Goal: Transaction & Acquisition: Purchase product/service

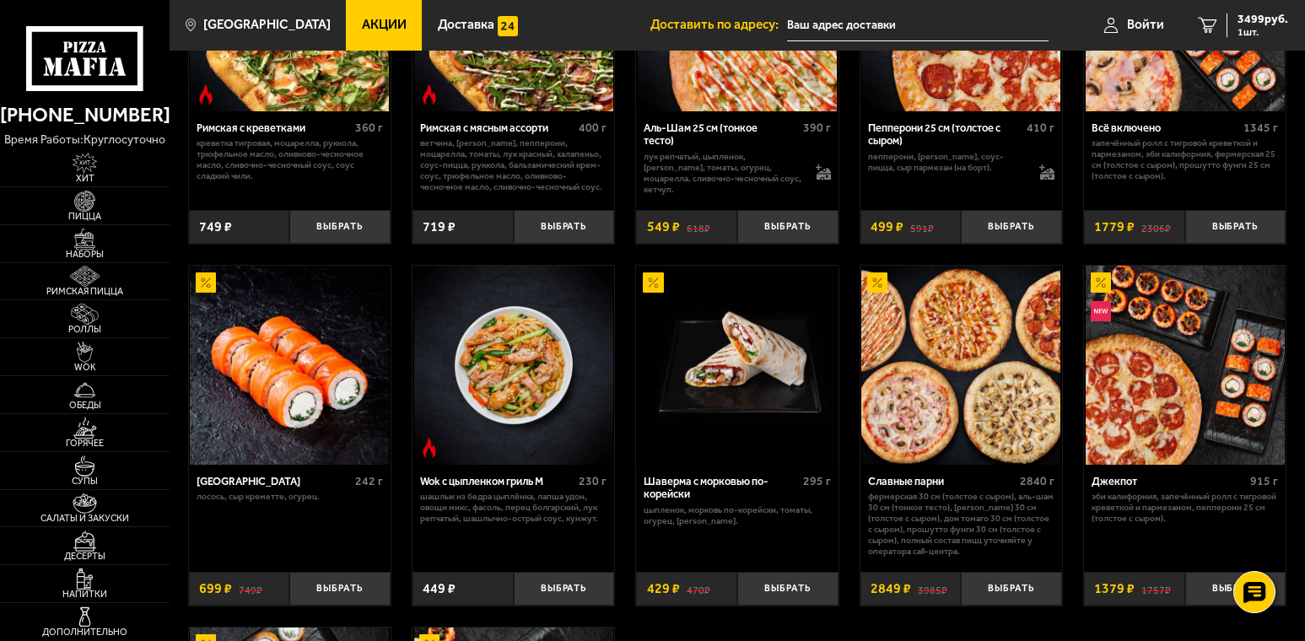
scroll to position [419, 0]
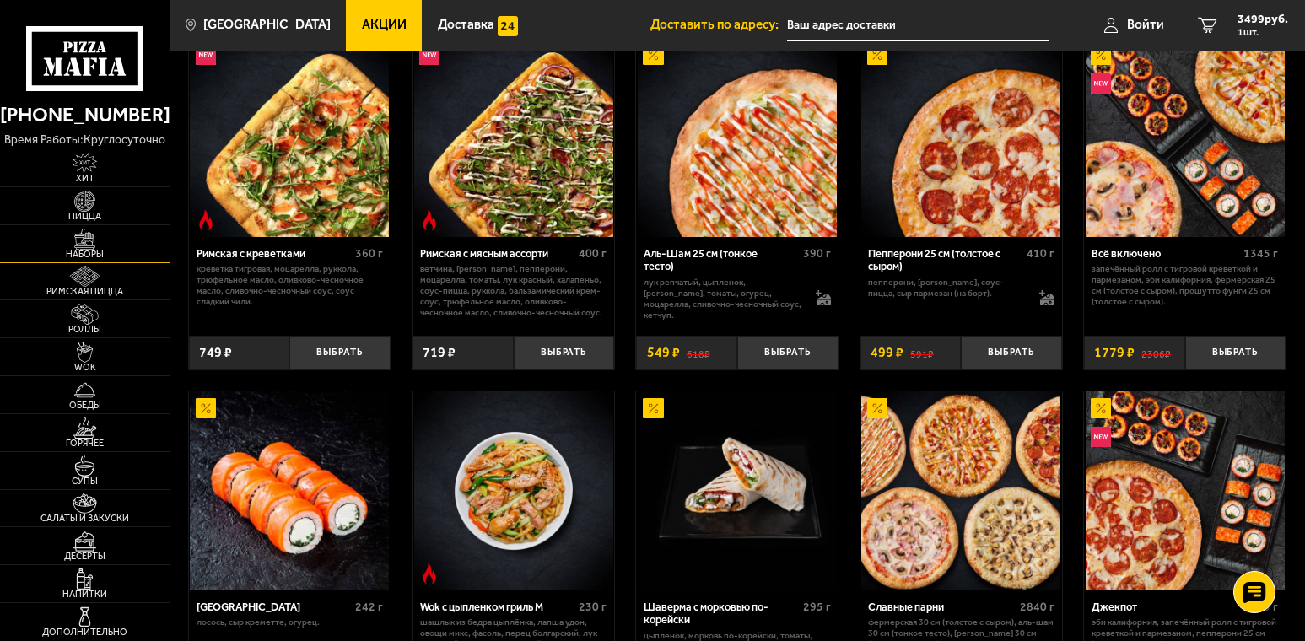
click at [94, 250] on span "Наборы" at bounding box center [85, 254] width 170 height 9
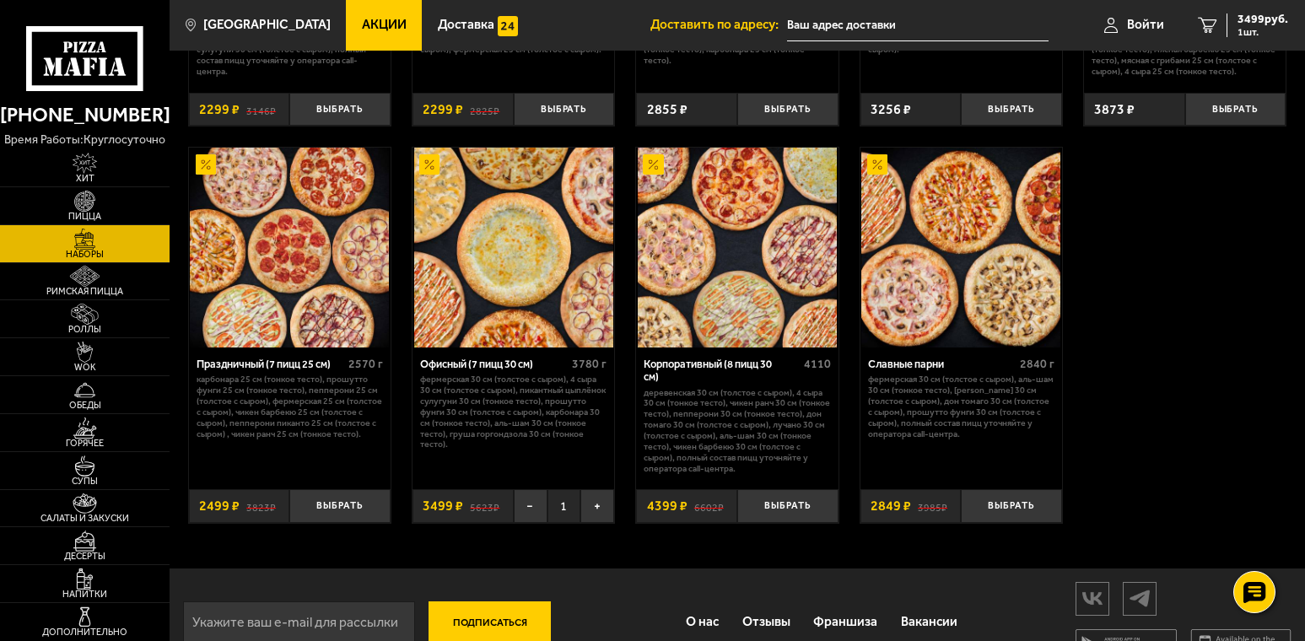
scroll to position [2109, 0]
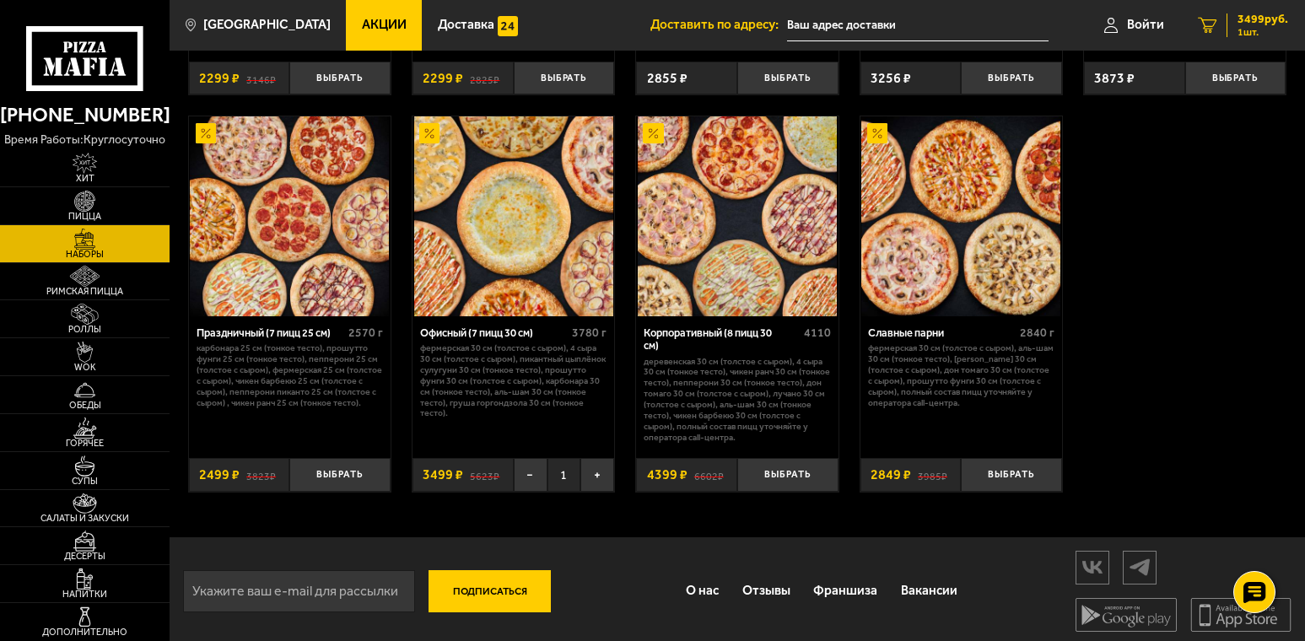
click at [1208, 25] on icon "1" at bounding box center [1207, 26] width 19 height 16
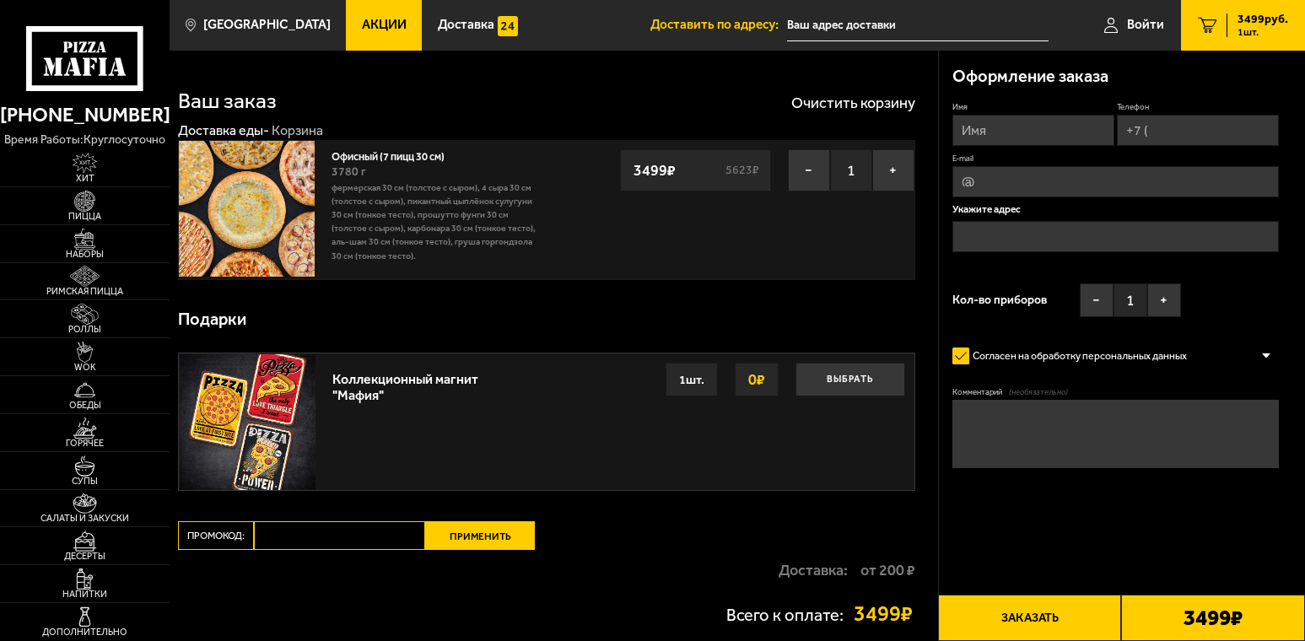
click at [1016, 128] on input "Имя" at bounding box center [1034, 130] width 162 height 31
type input "[PERSON_NAME]"
drag, startPoint x: 1157, startPoint y: 127, endPoint x: 1175, endPoint y: 143, distance: 24.5
click at [1157, 127] on input "Телефон" at bounding box center [1198, 130] width 162 height 31
type input "[PHONE_NUMBER]"
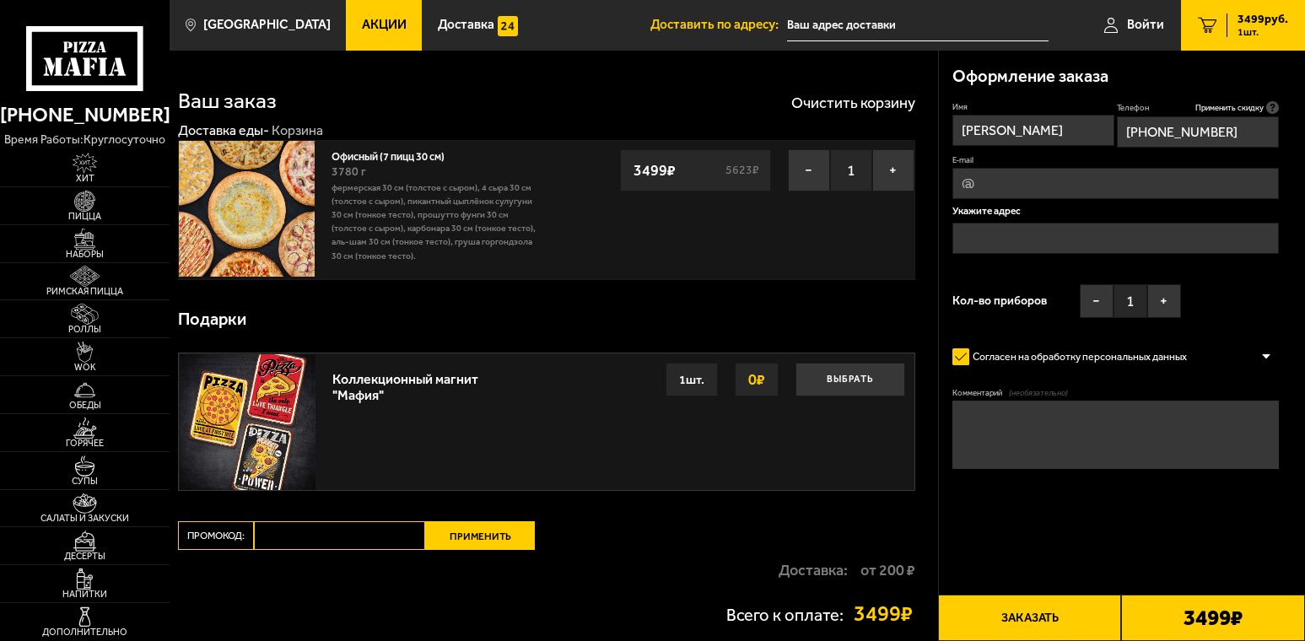
click at [1026, 235] on input "text" at bounding box center [1116, 238] width 327 height 31
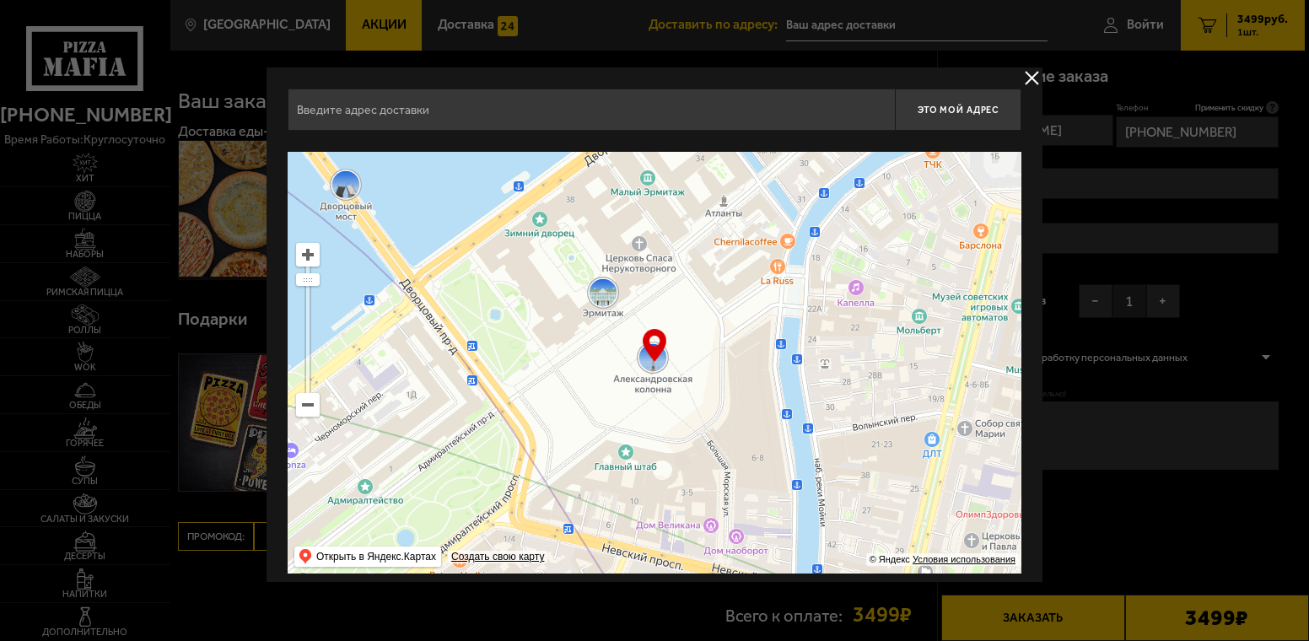
click at [447, 110] on input "text" at bounding box center [591, 110] width 607 height 42
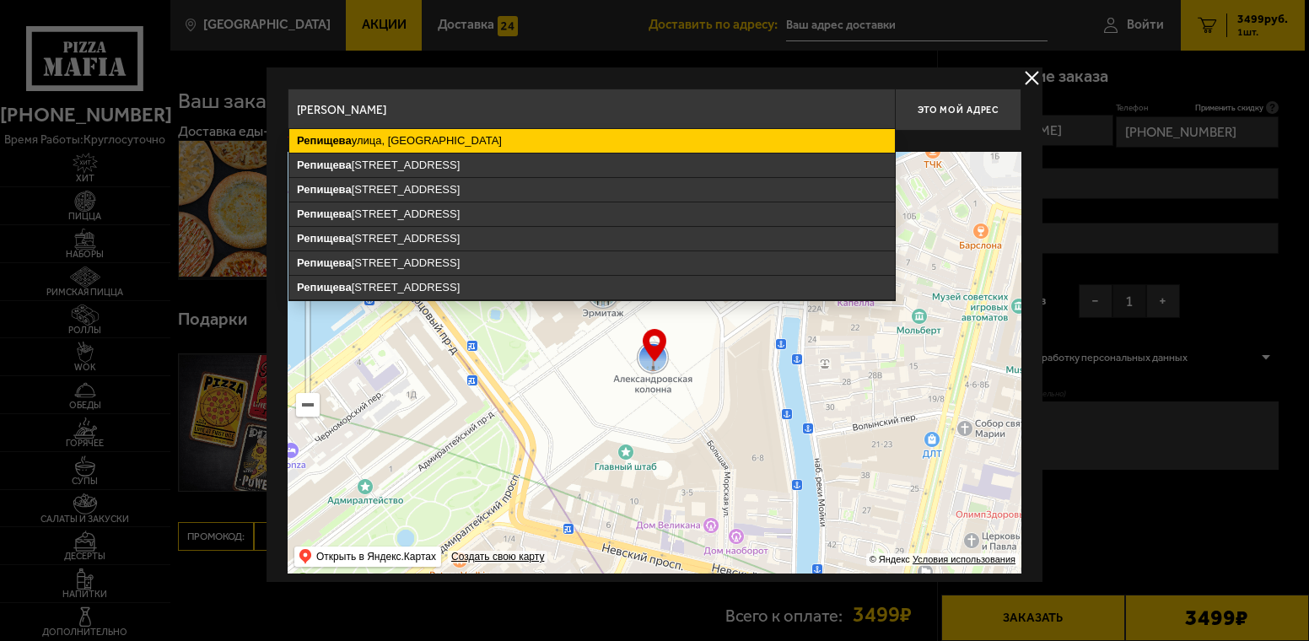
click at [347, 142] on ymaps "Репищева" at bounding box center [324, 140] width 55 height 13
type input "[GEOGRAPHIC_DATA], [GEOGRAPHIC_DATA]"
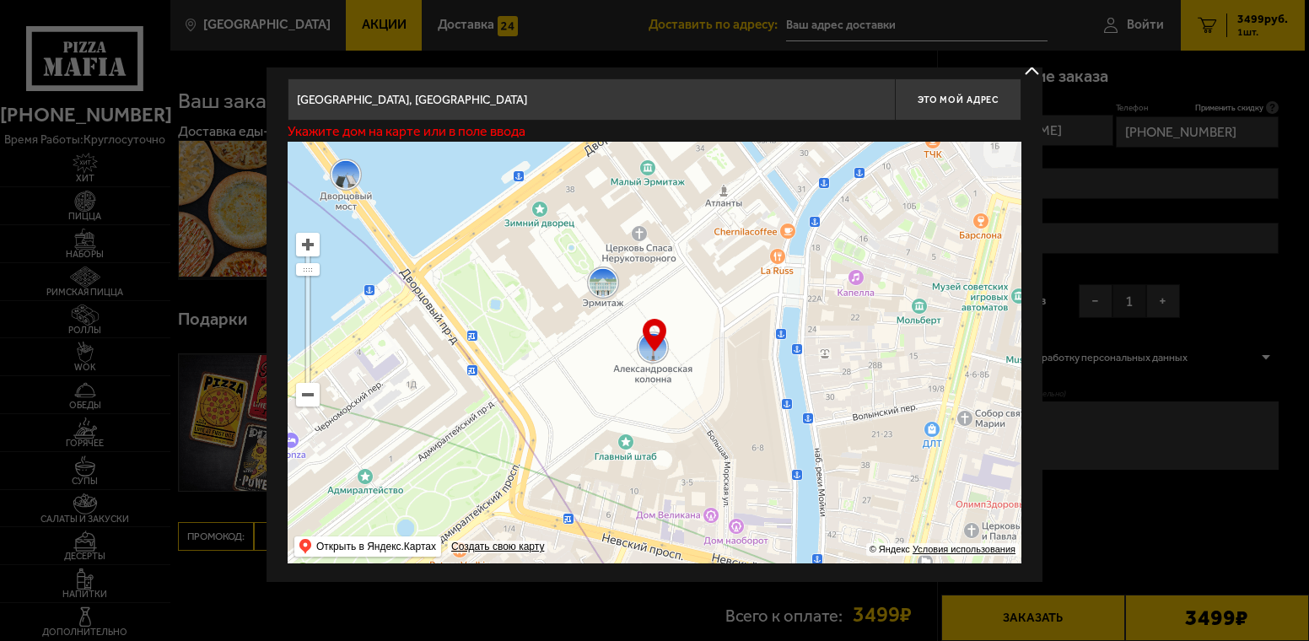
scroll to position [13, 0]
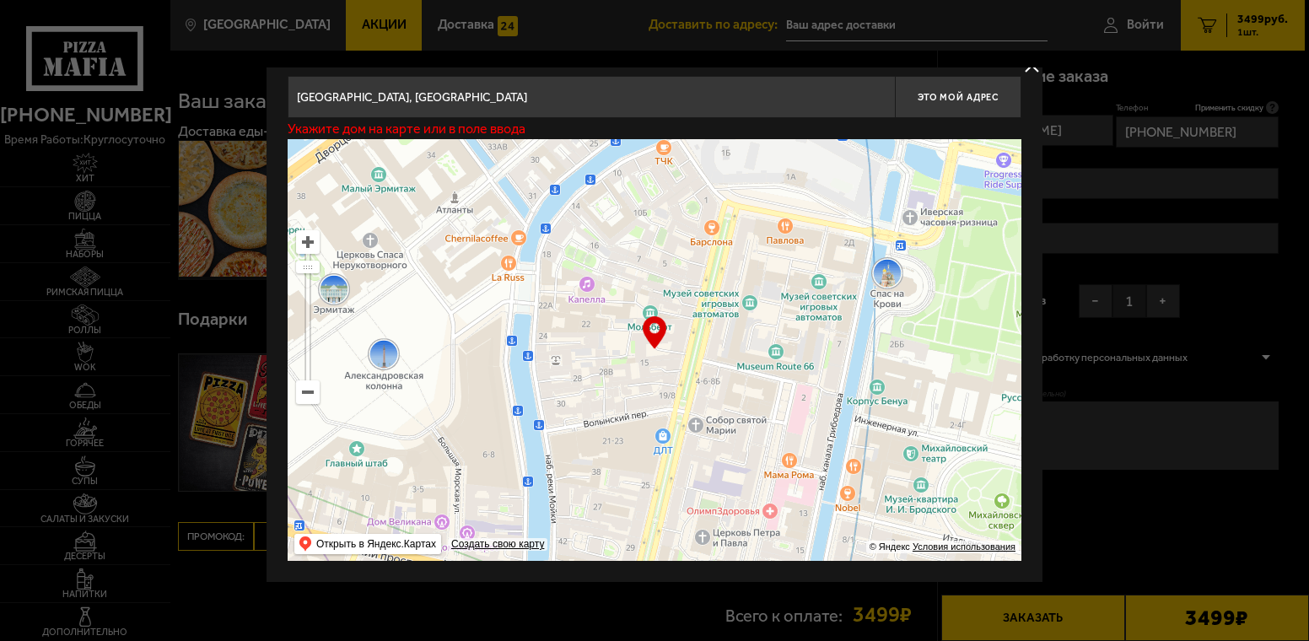
drag, startPoint x: 837, startPoint y: 270, endPoint x: 553, endPoint y: 287, distance: 284.8
click at [559, 283] on ymaps at bounding box center [655, 350] width 734 height 422
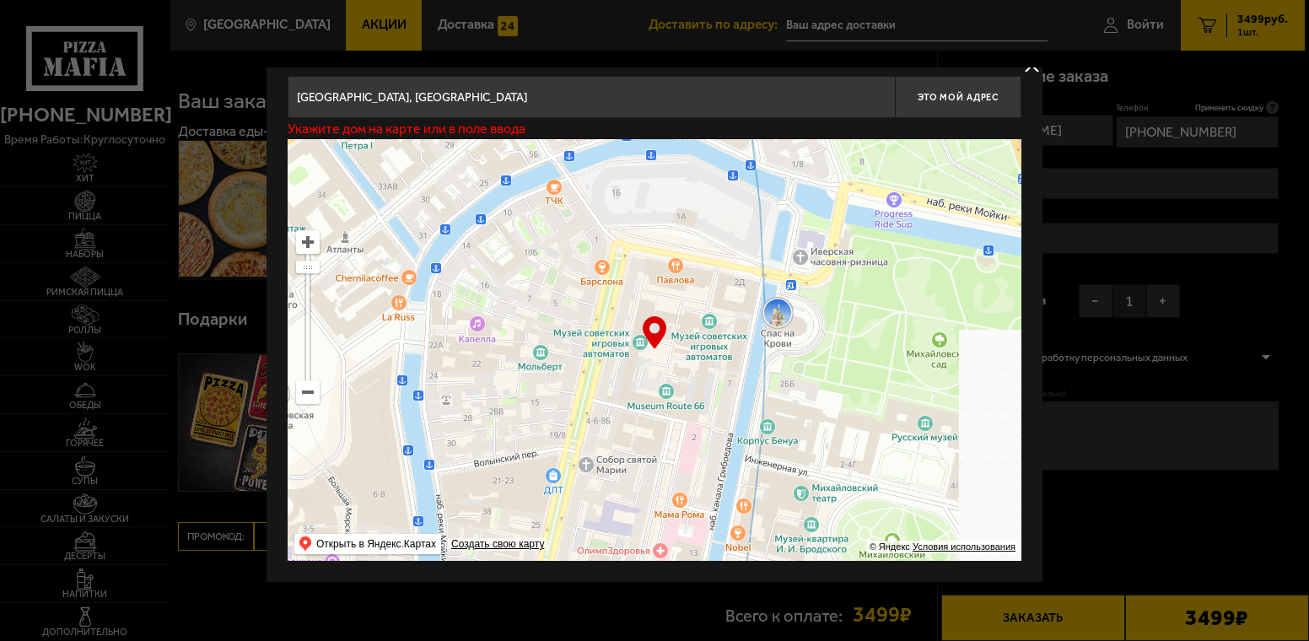
type input "[STREET_ADDRESS]"
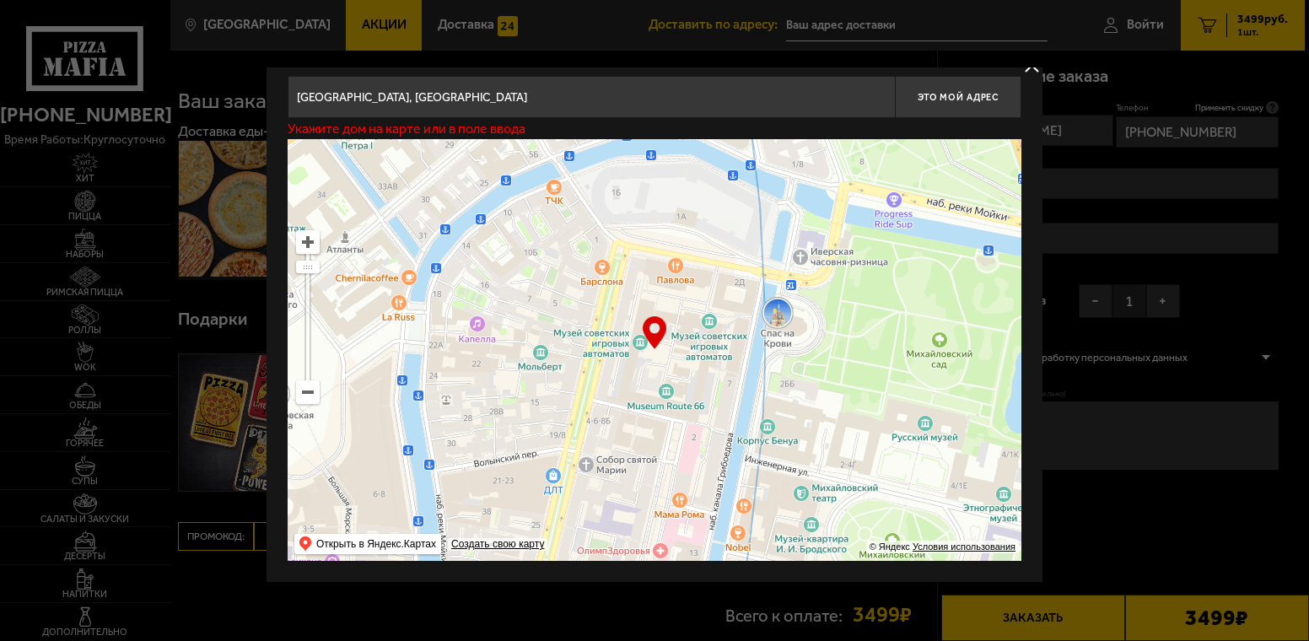
type input "[STREET_ADDRESS]"
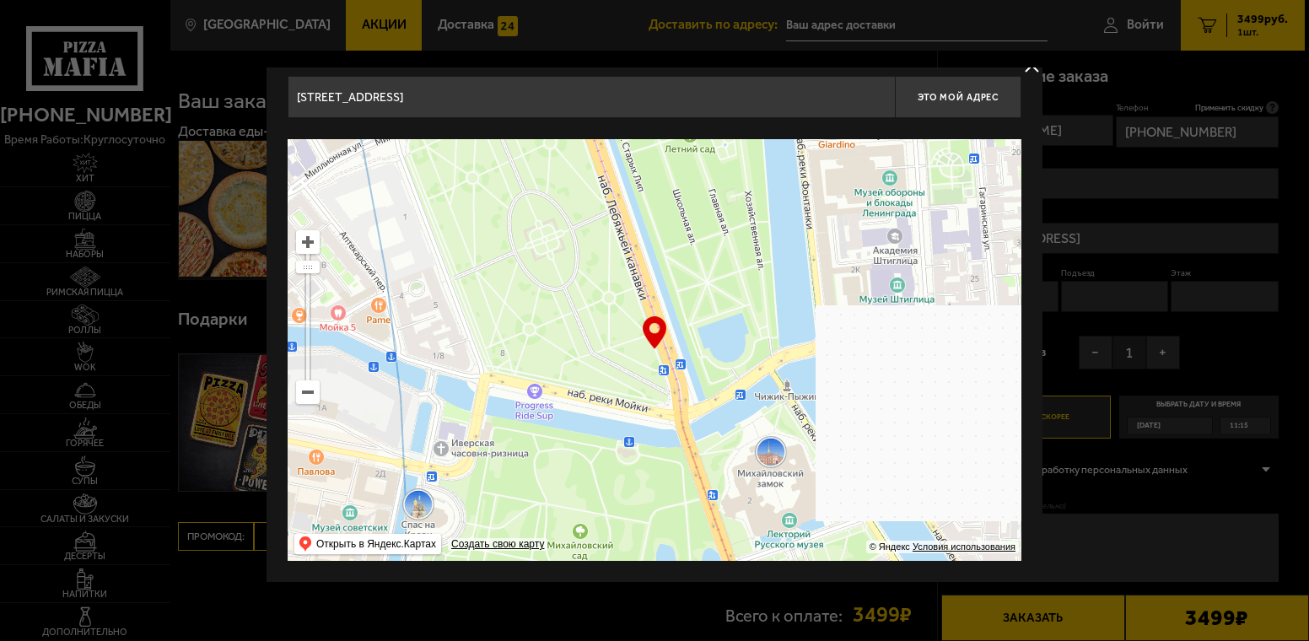
drag, startPoint x: 884, startPoint y: 262, endPoint x: 504, endPoint y: 476, distance: 436.3
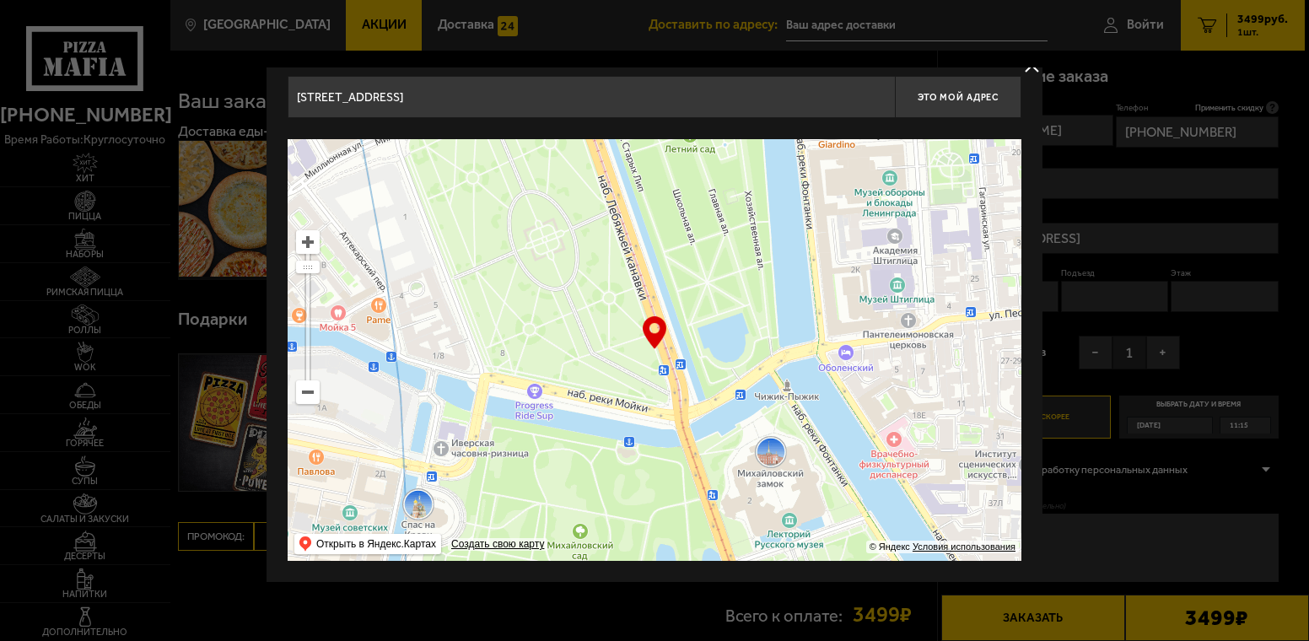
click at [505, 475] on ymaps at bounding box center [655, 350] width 734 height 422
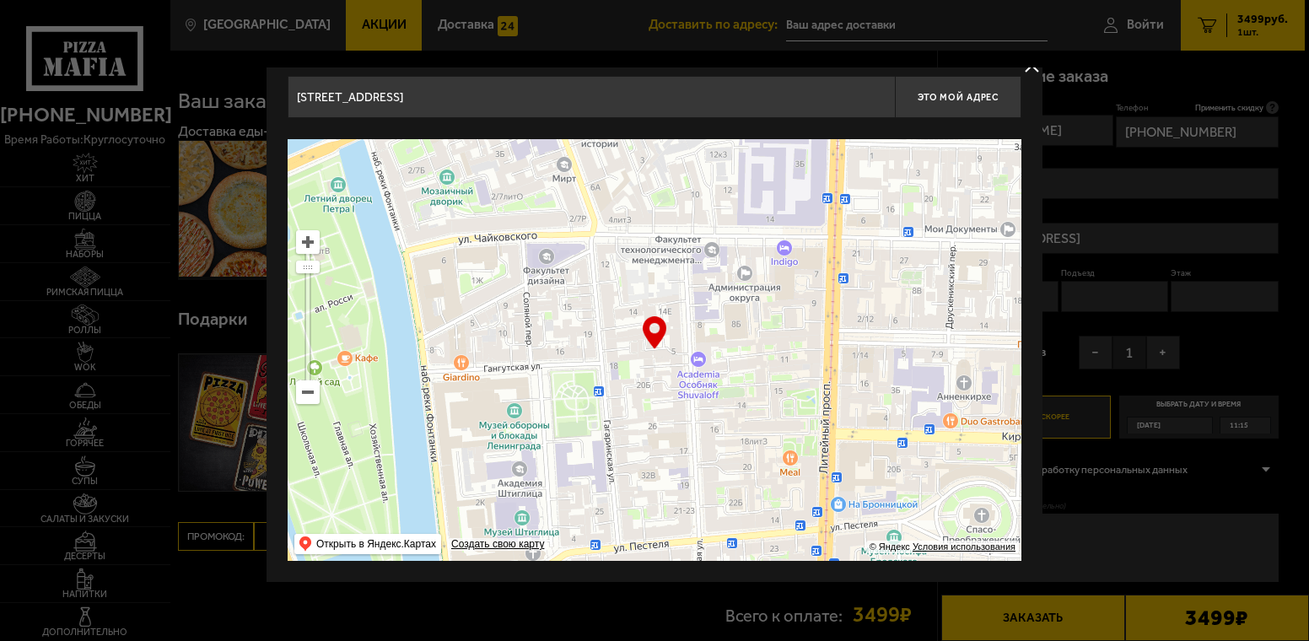
drag, startPoint x: 698, startPoint y: 251, endPoint x: 391, endPoint y: 449, distance: 365.1
click at [391, 447] on ymaps at bounding box center [655, 350] width 734 height 422
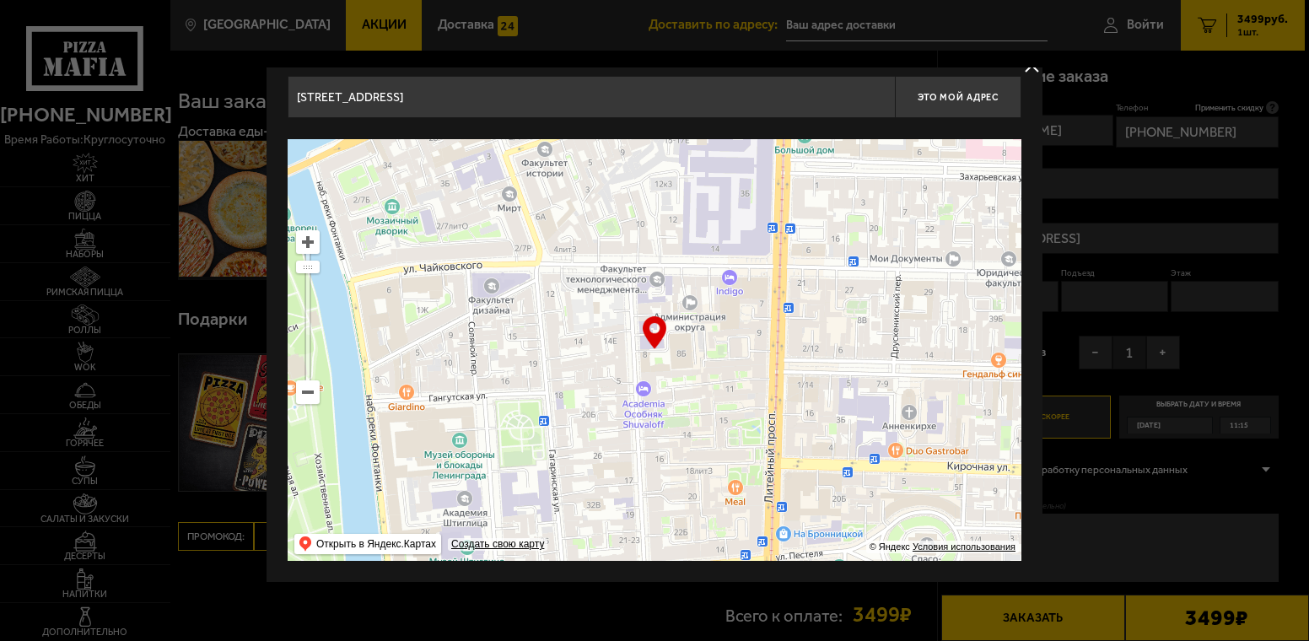
type input "[STREET_ADDRESS]"
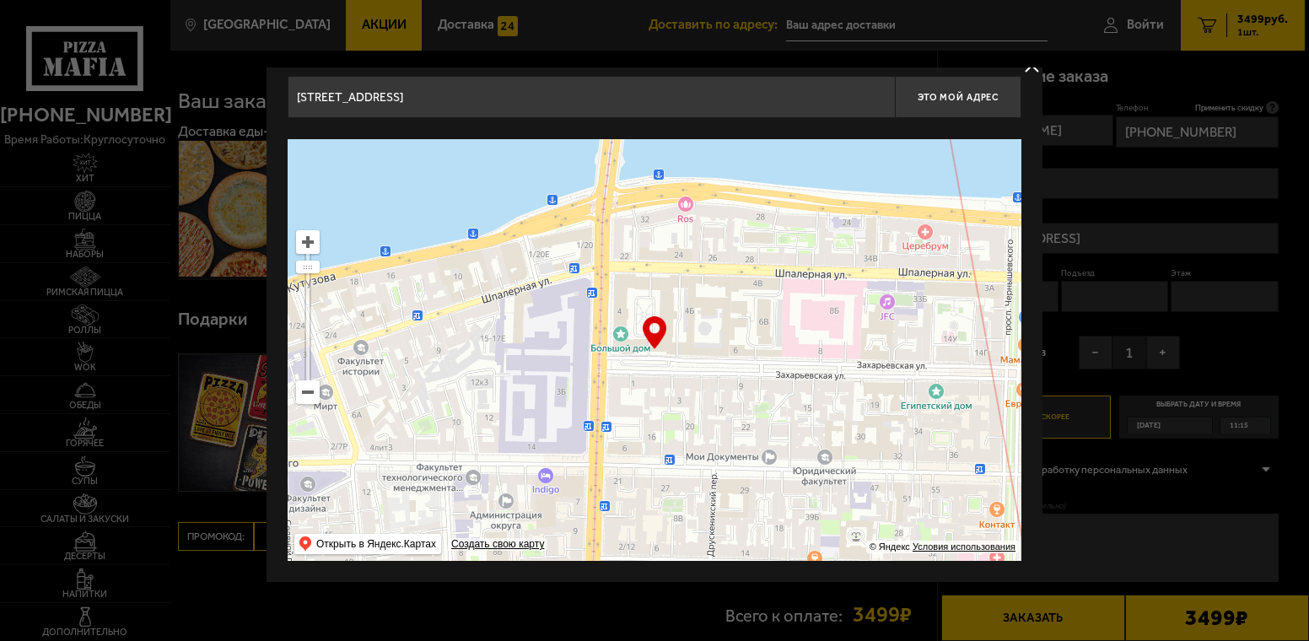
drag, startPoint x: 780, startPoint y: 208, endPoint x: 585, endPoint y: 423, distance: 289.7
click at [591, 416] on ymaps at bounding box center [655, 350] width 734 height 422
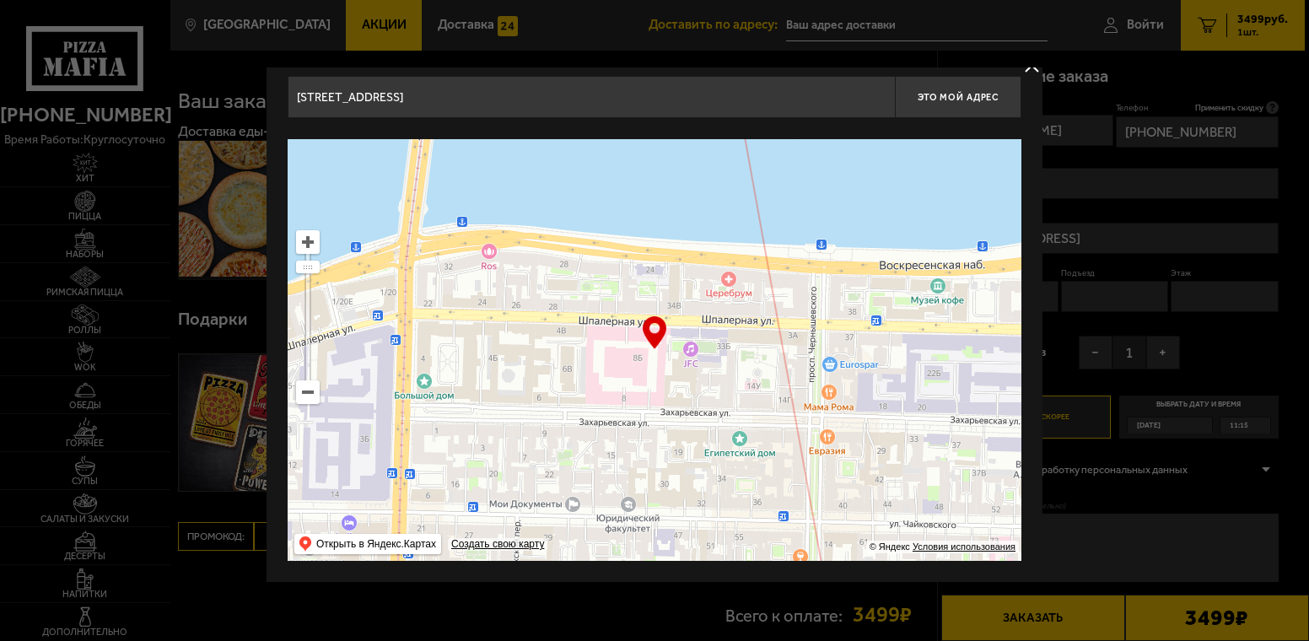
drag, startPoint x: 840, startPoint y: 212, endPoint x: 555, endPoint y: 130, distance: 296.7
click at [558, 135] on div "[STREET_ADDRESS] Это мой адрес Найдите адрес перетащив карту … © Яндекс Условия…" at bounding box center [655, 318] width 734 height 485
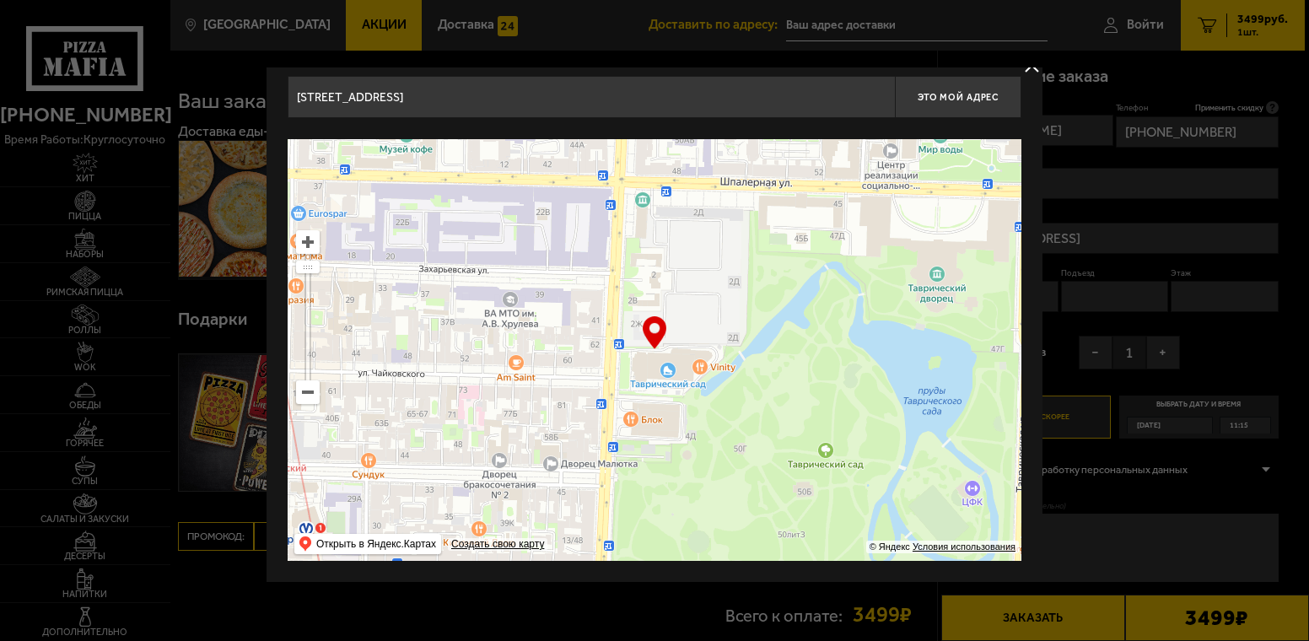
type input "[STREET_ADDRESS]"
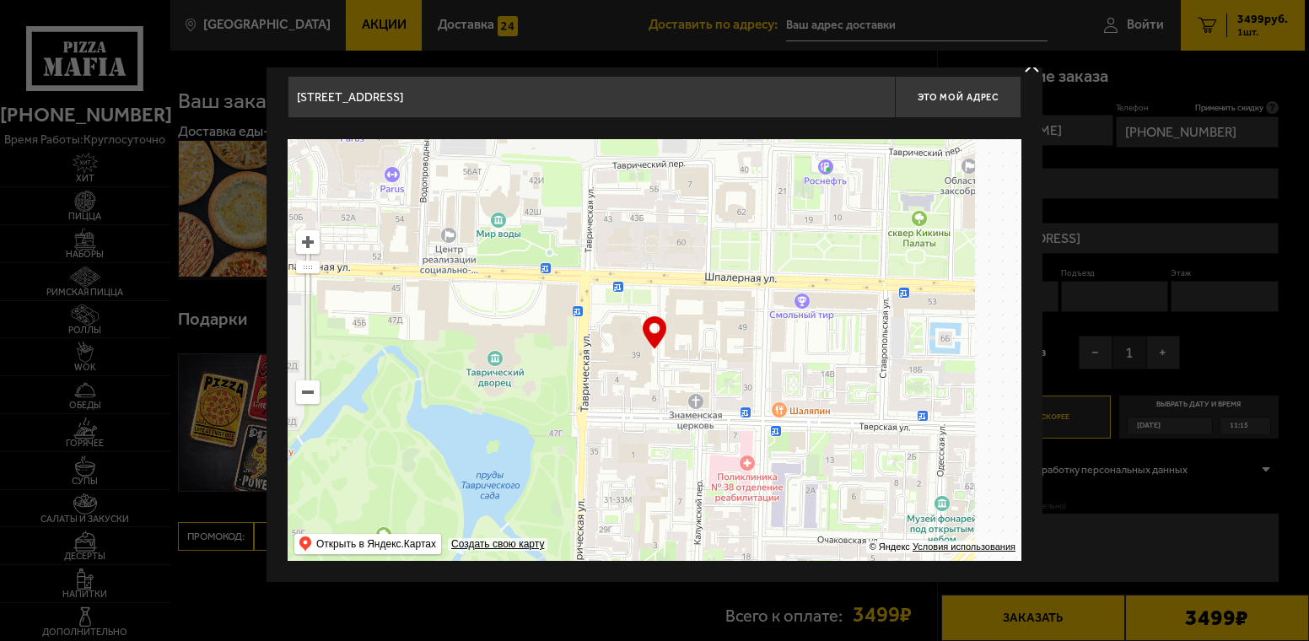
drag, startPoint x: 906, startPoint y: 343, endPoint x: 420, endPoint y: 440, distance: 495.8
click at [431, 438] on ymaps at bounding box center [655, 350] width 734 height 422
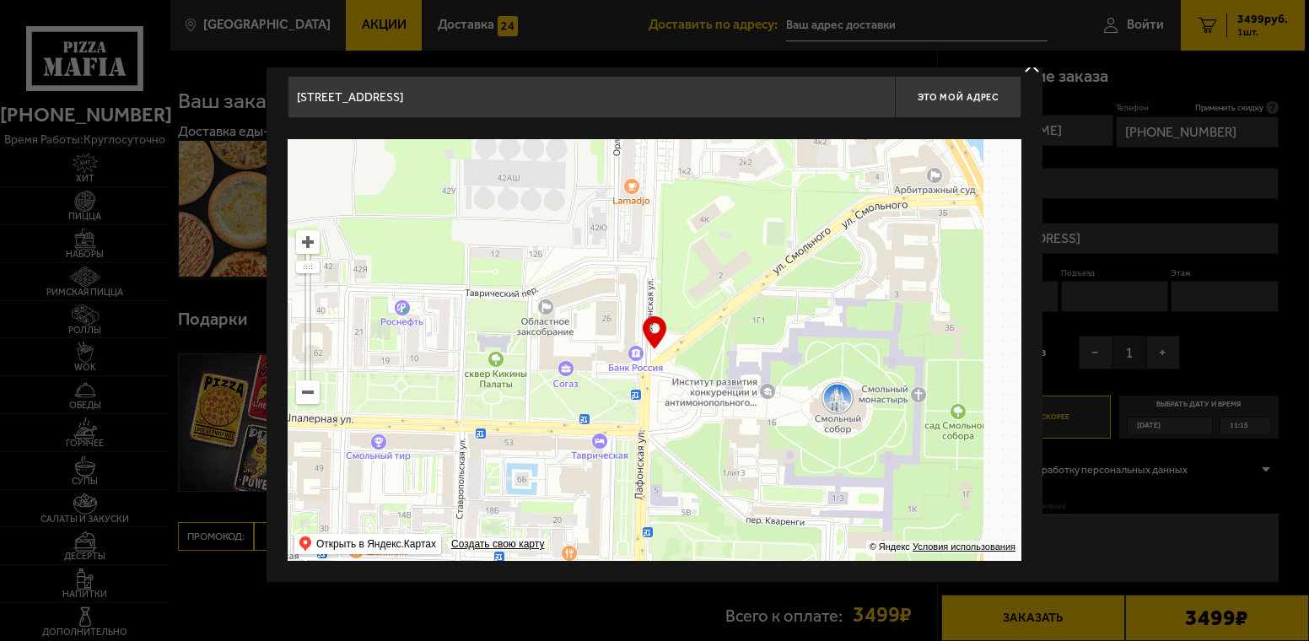
drag, startPoint x: 826, startPoint y: 282, endPoint x: 539, endPoint y: 371, distance: 300.5
click at [544, 370] on ymaps at bounding box center [655, 350] width 734 height 422
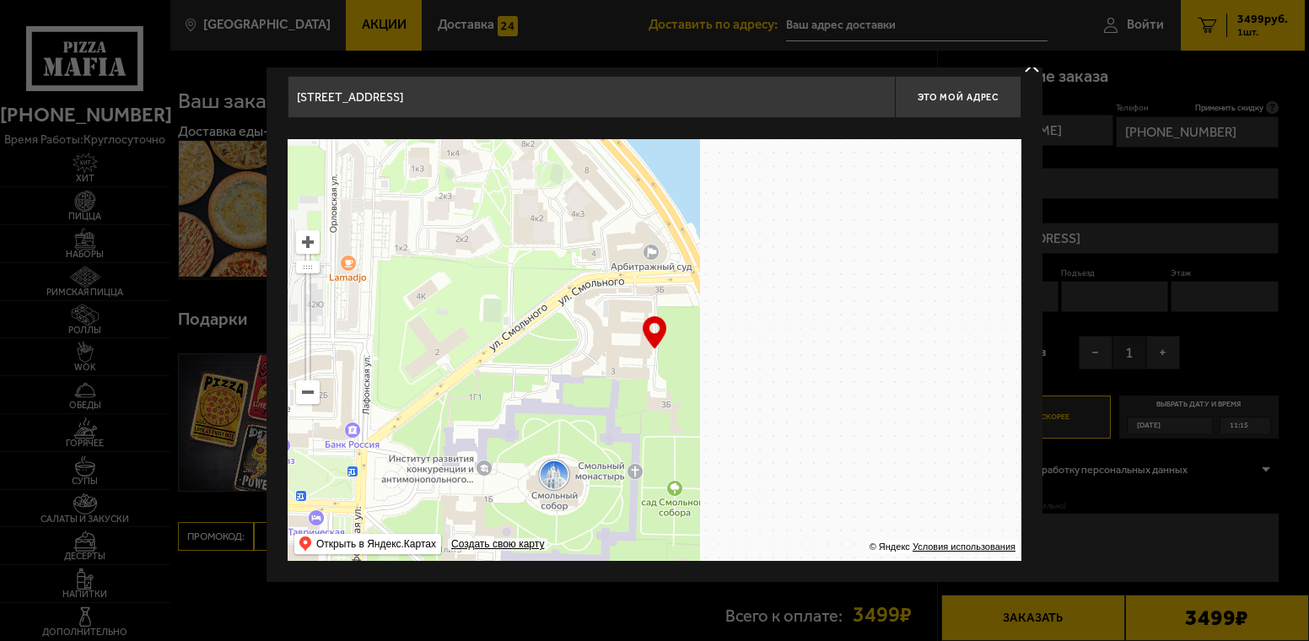
type input "[STREET_ADDRESS]"
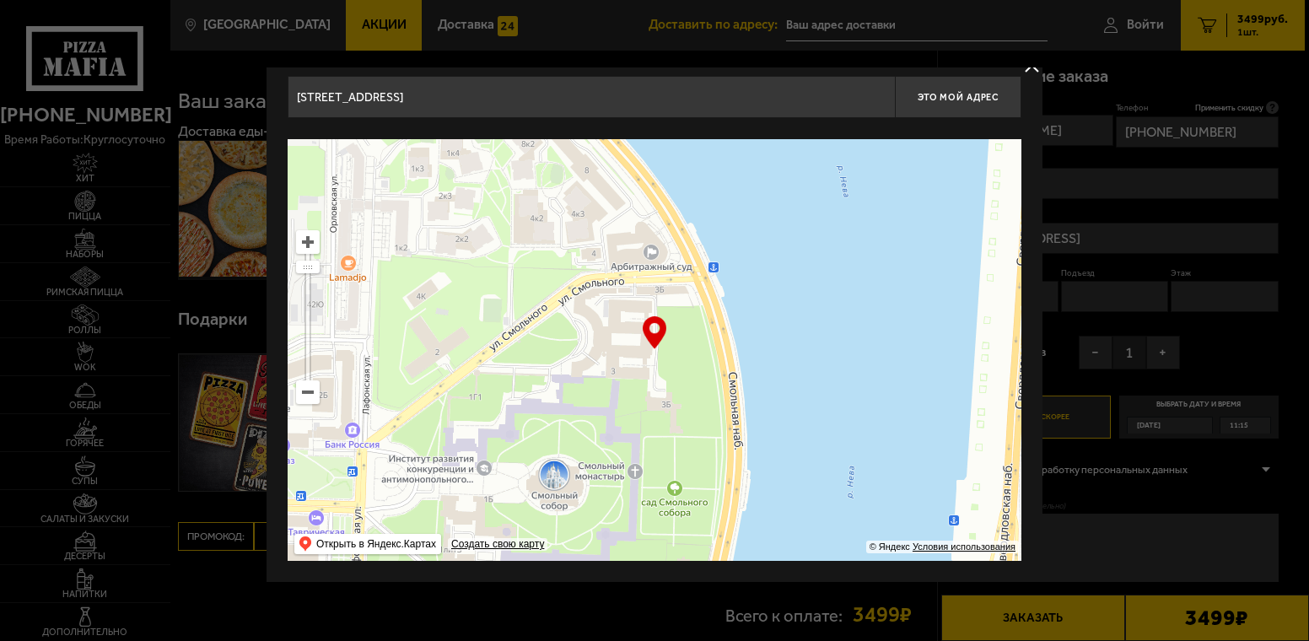
type input "[STREET_ADDRESS]"
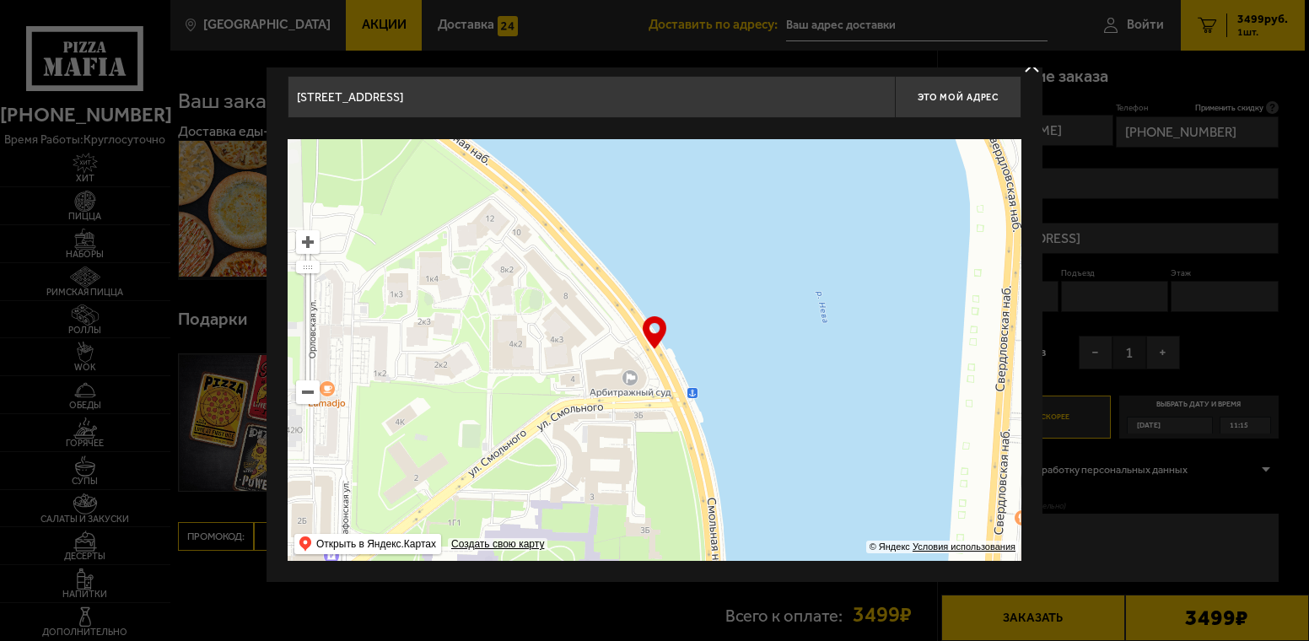
drag, startPoint x: 678, startPoint y: 359, endPoint x: 630, endPoint y: 411, distance: 69.9
click at [647, 396] on ymaps at bounding box center [655, 350] width 734 height 422
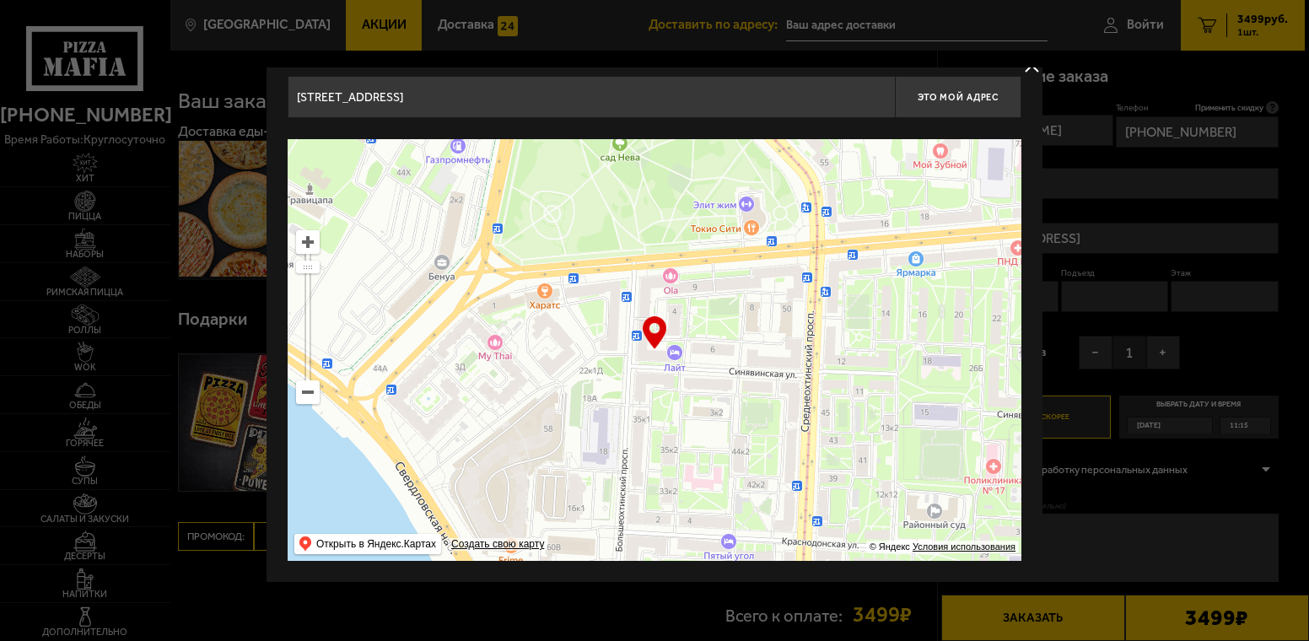
drag, startPoint x: 852, startPoint y: 262, endPoint x: 594, endPoint y: 451, distance: 320.5
click at [596, 449] on ymaps at bounding box center [655, 350] width 734 height 422
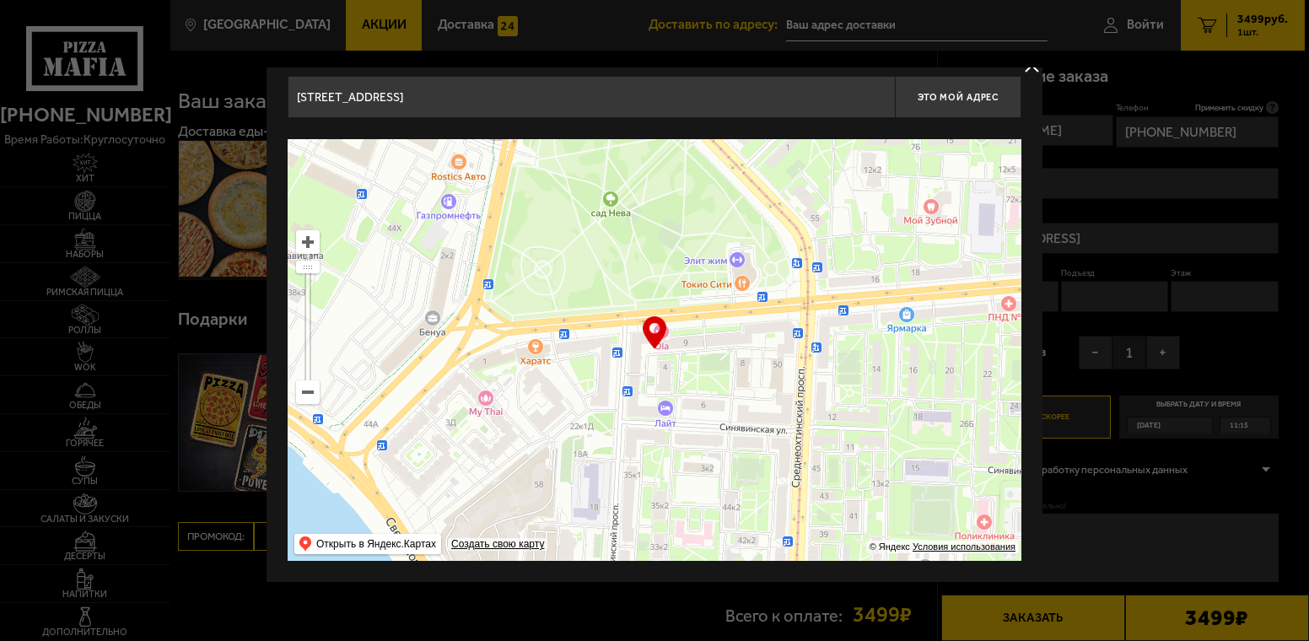
type input "шоссе Революции, 9"
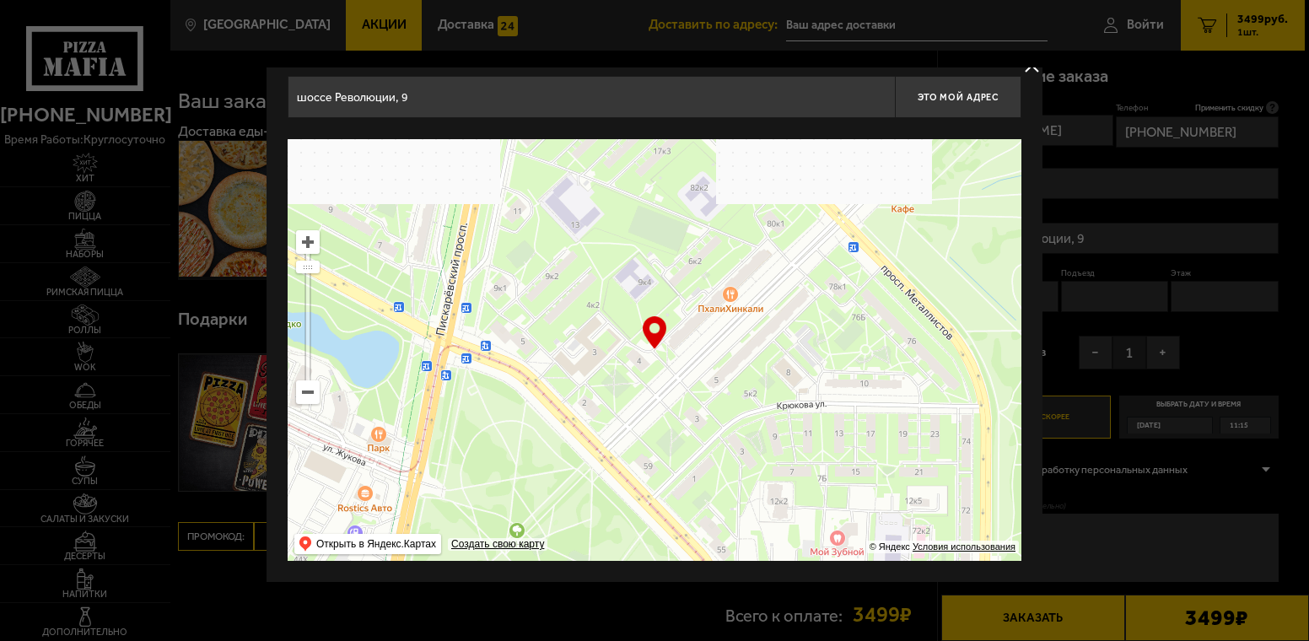
drag, startPoint x: 802, startPoint y: 243, endPoint x: 705, endPoint y: 570, distance: 341.5
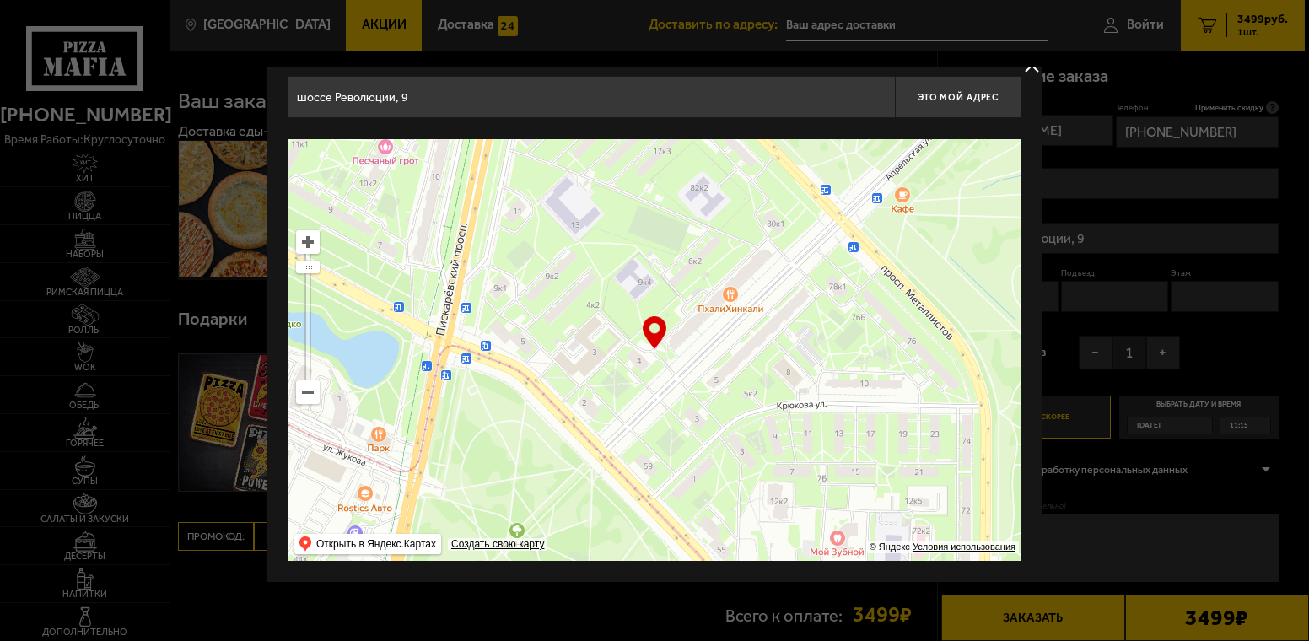
click at [708, 575] on div "[STREET_ADDRESS] Это мой адрес Найдите адрес перетащив карту … © Яндекс Условия…" at bounding box center [655, 318] width 776 height 527
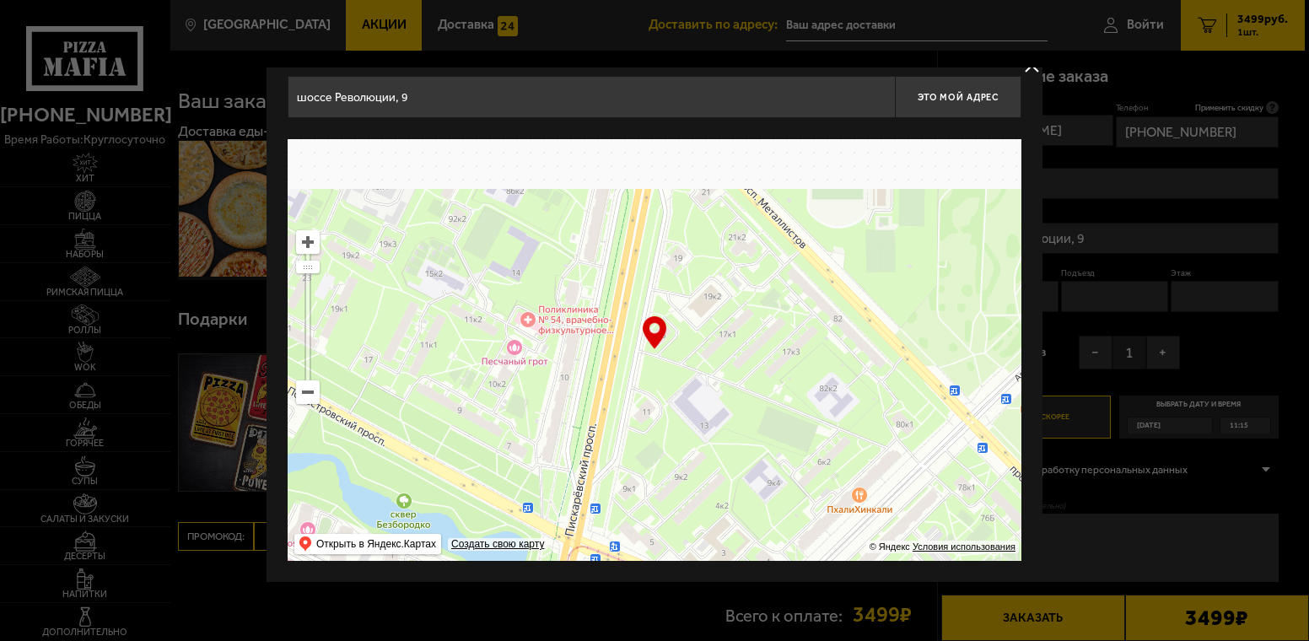
drag, startPoint x: 685, startPoint y: 224, endPoint x: 910, endPoint y: 443, distance: 313.8
click at [889, 437] on ymaps at bounding box center [655, 350] width 734 height 422
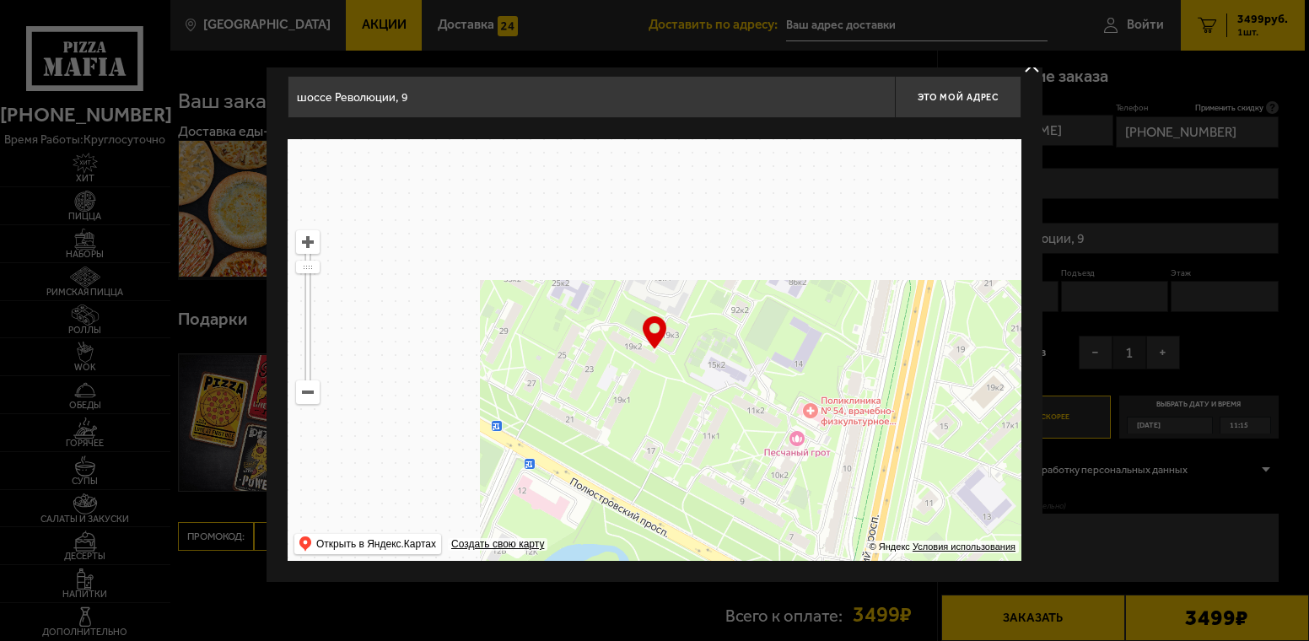
type input "[STREET_ADDRESS]"
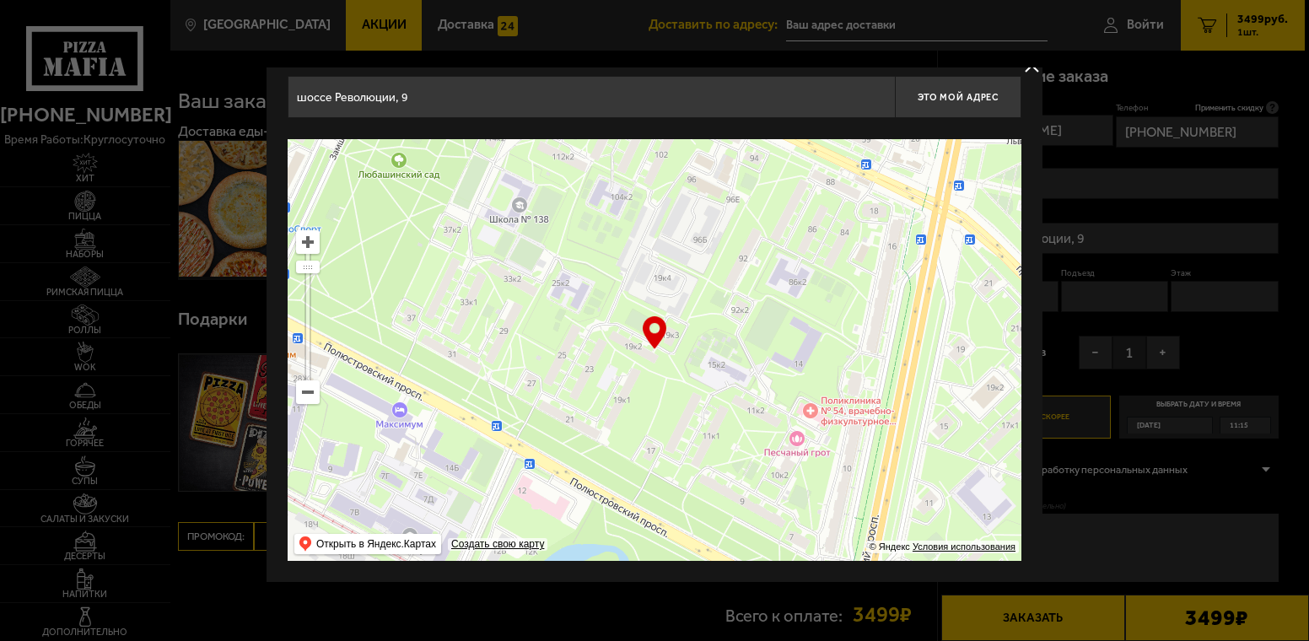
type input "[STREET_ADDRESS]"
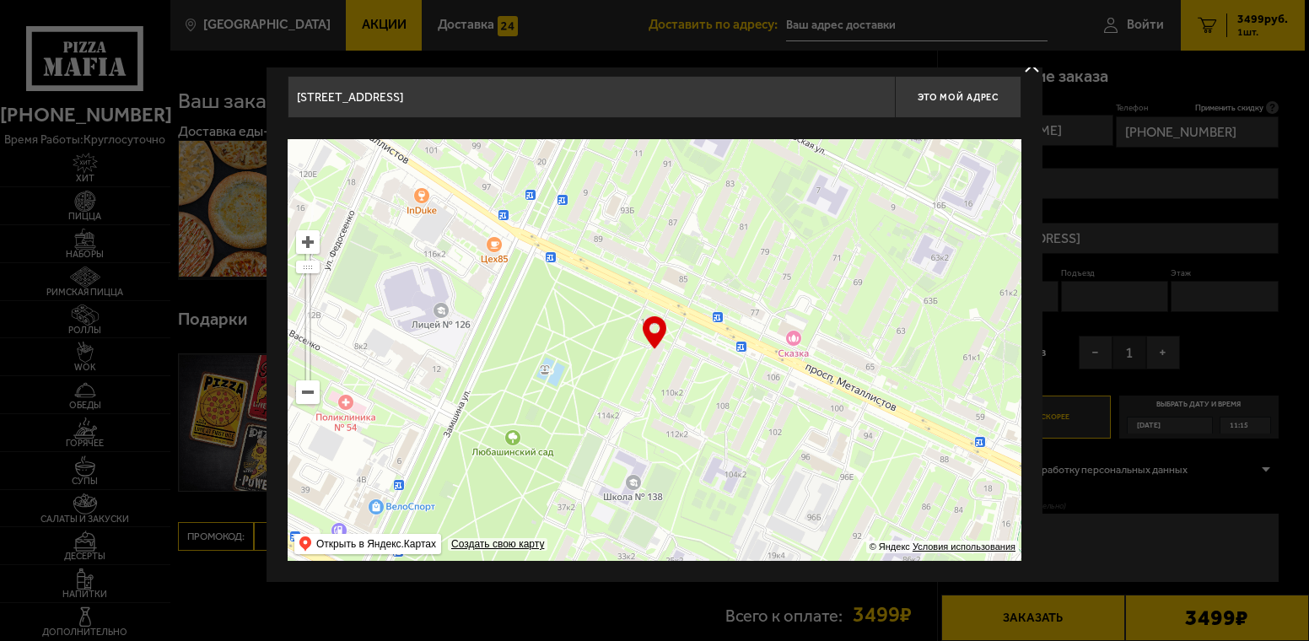
drag, startPoint x: 733, startPoint y: 239, endPoint x: 847, endPoint y: 516, distance: 300.1
click at [847, 516] on ymaps at bounding box center [655, 350] width 734 height 422
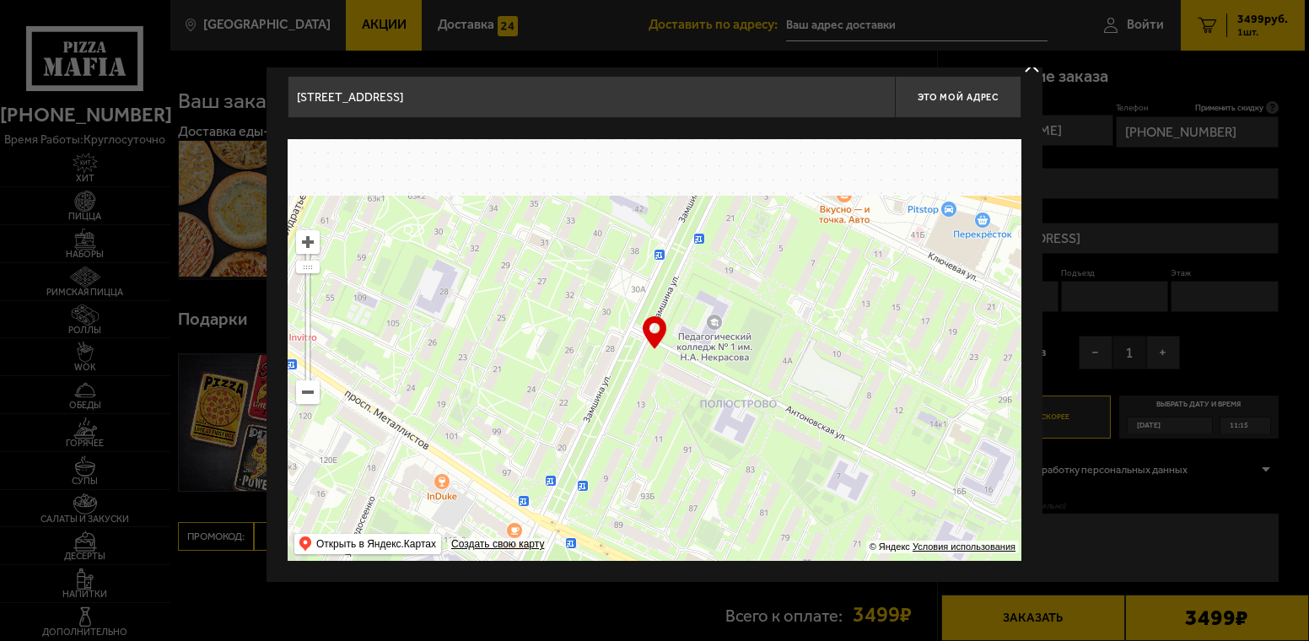
drag, startPoint x: 750, startPoint y: 216, endPoint x: 750, endPoint y: 487, distance: 270.8
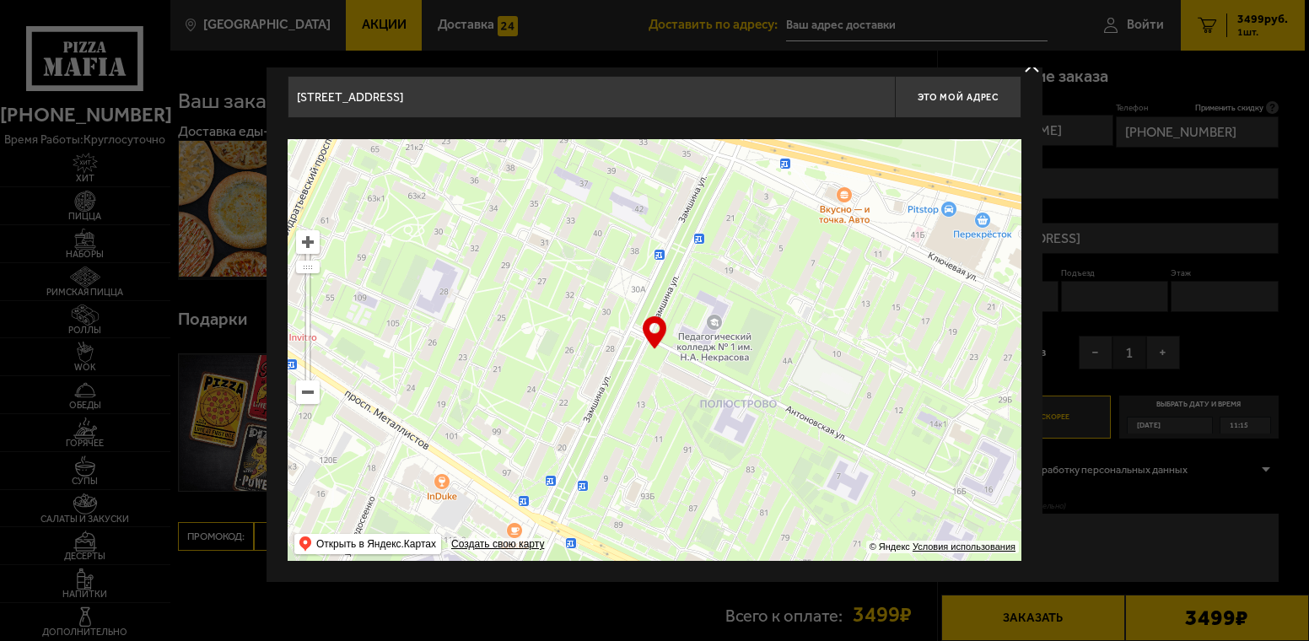
click at [750, 487] on ymaps at bounding box center [655, 350] width 734 height 422
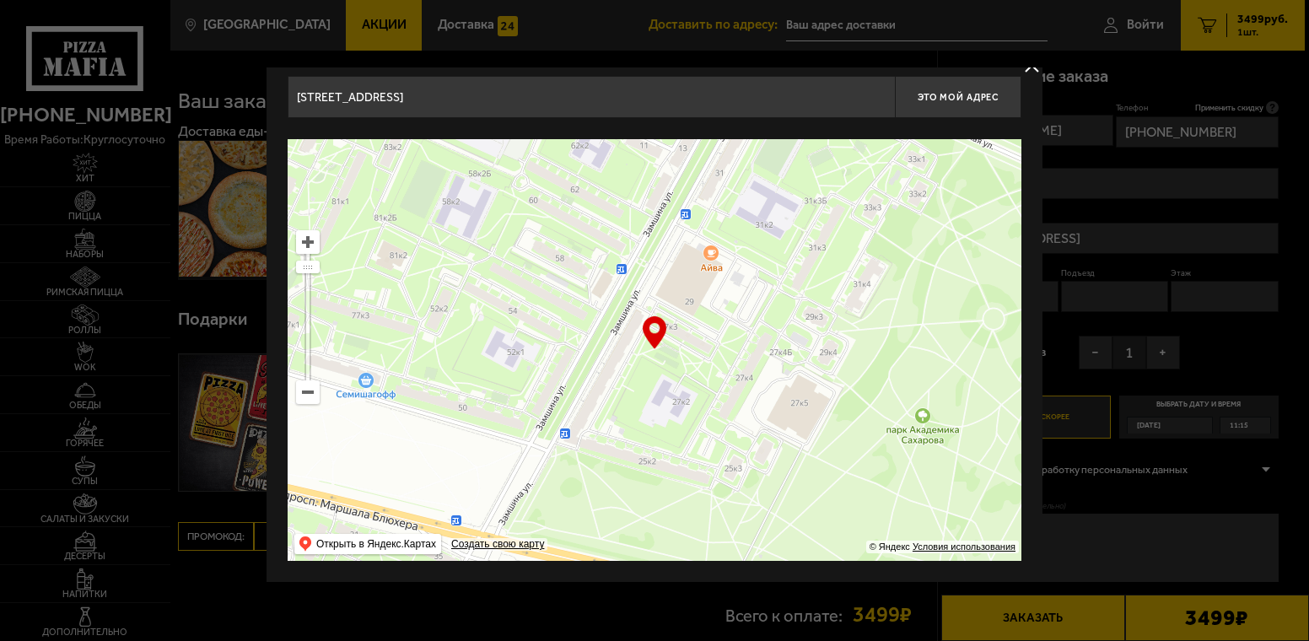
drag, startPoint x: 696, startPoint y: 289, endPoint x: 475, endPoint y: 520, distance: 319.9
click at [472, 559] on ymaps "… © Яндекс Условия использования Открыть в Яндекс.Картах Создать свою карту" at bounding box center [655, 350] width 734 height 422
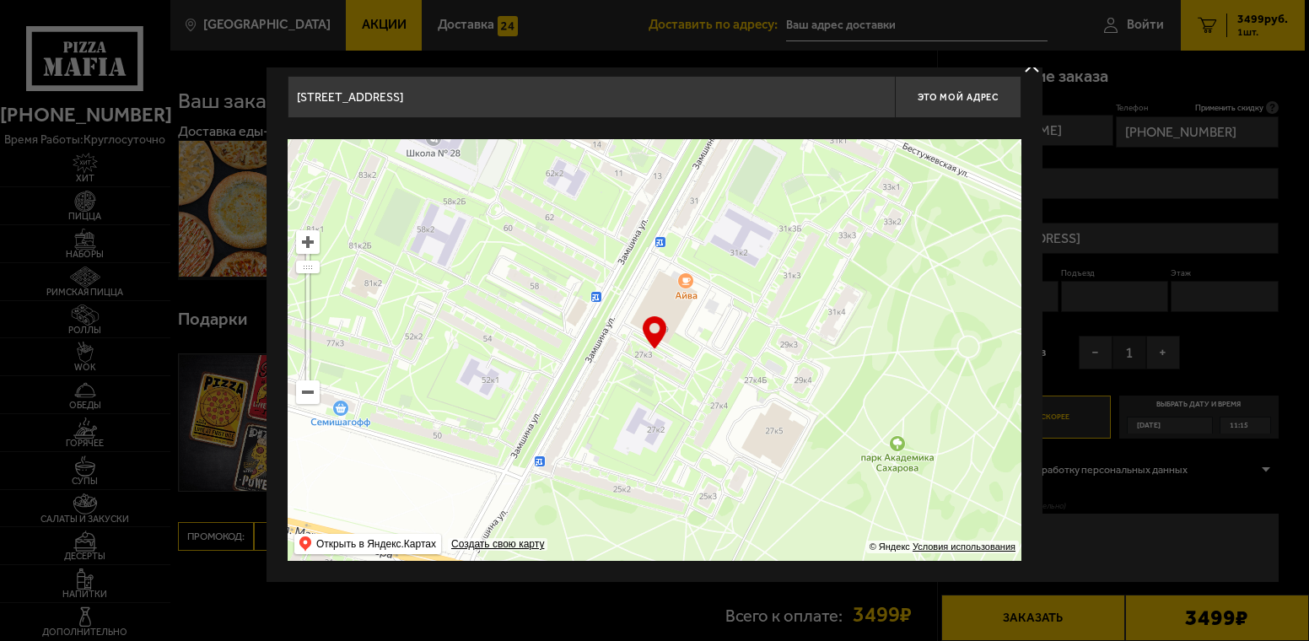
type input "[STREET_ADDRESS]"
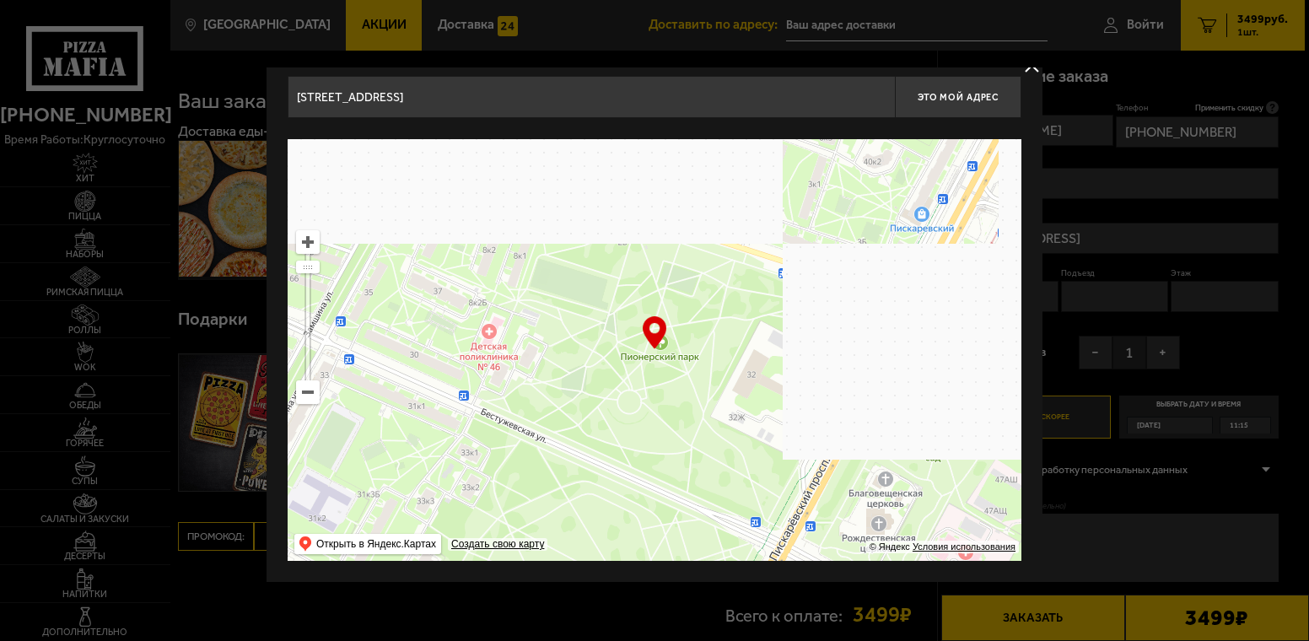
drag, startPoint x: 843, startPoint y: 242, endPoint x: 440, endPoint y: 500, distance: 478.2
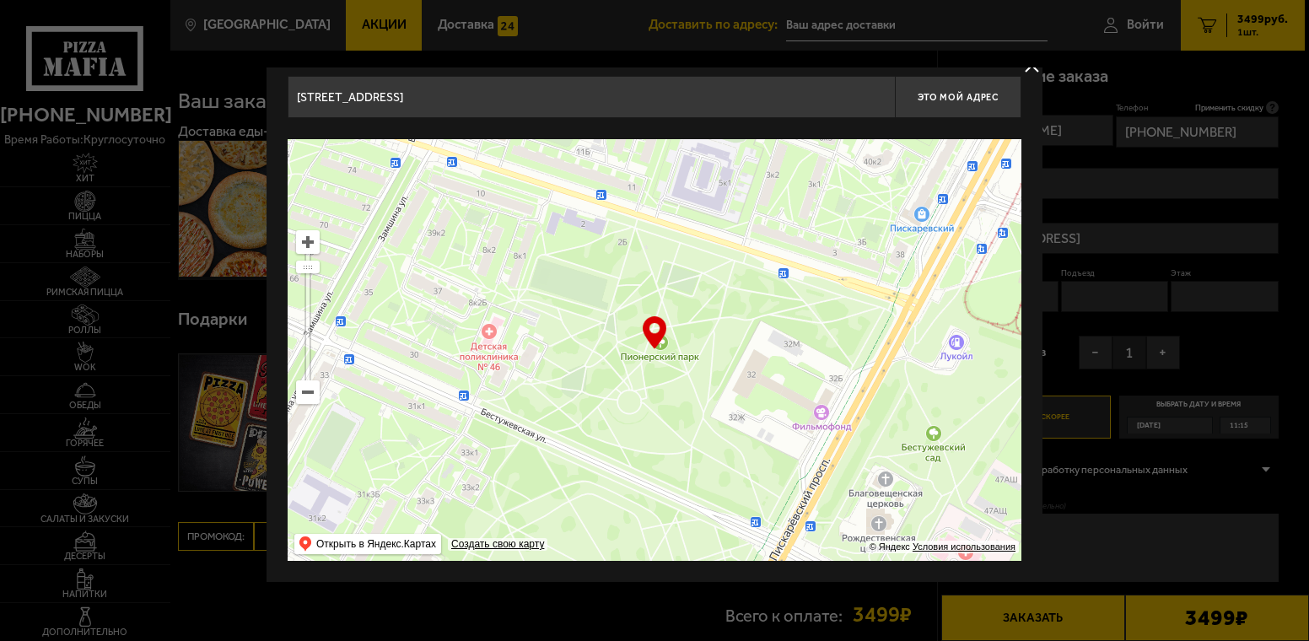
click at [440, 500] on ymaps at bounding box center [655, 350] width 734 height 422
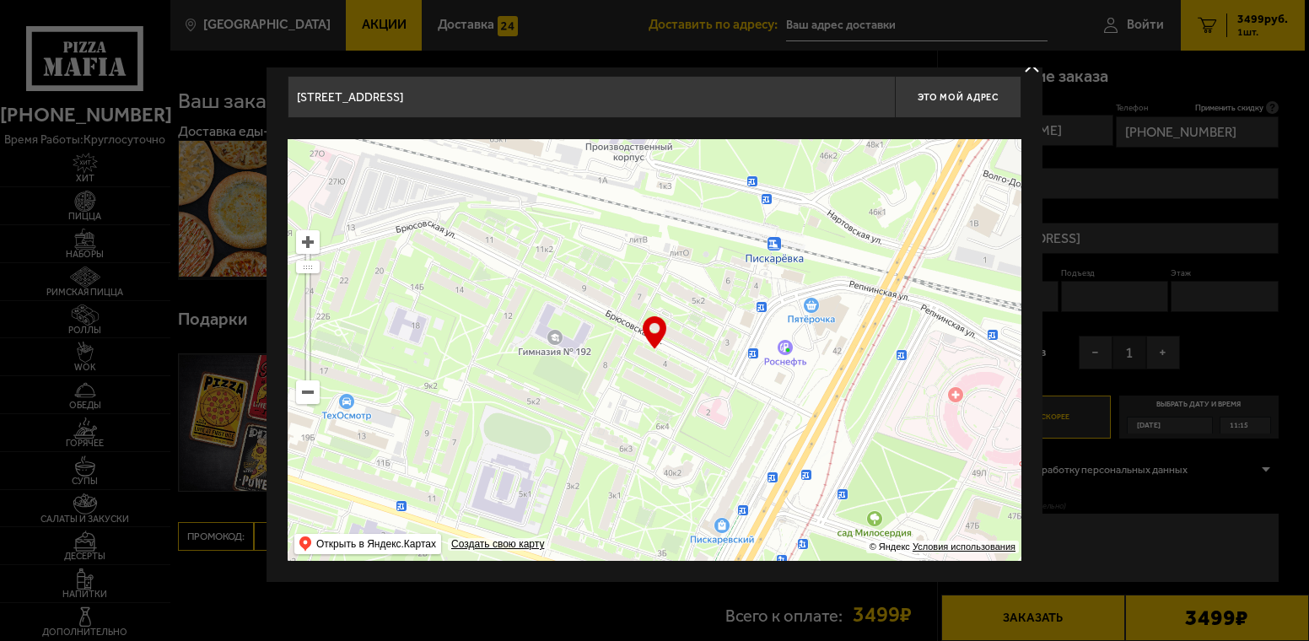
drag, startPoint x: 845, startPoint y: 208, endPoint x: 658, endPoint y: 498, distance: 344.7
click at [658, 498] on ymaps at bounding box center [655, 350] width 734 height 422
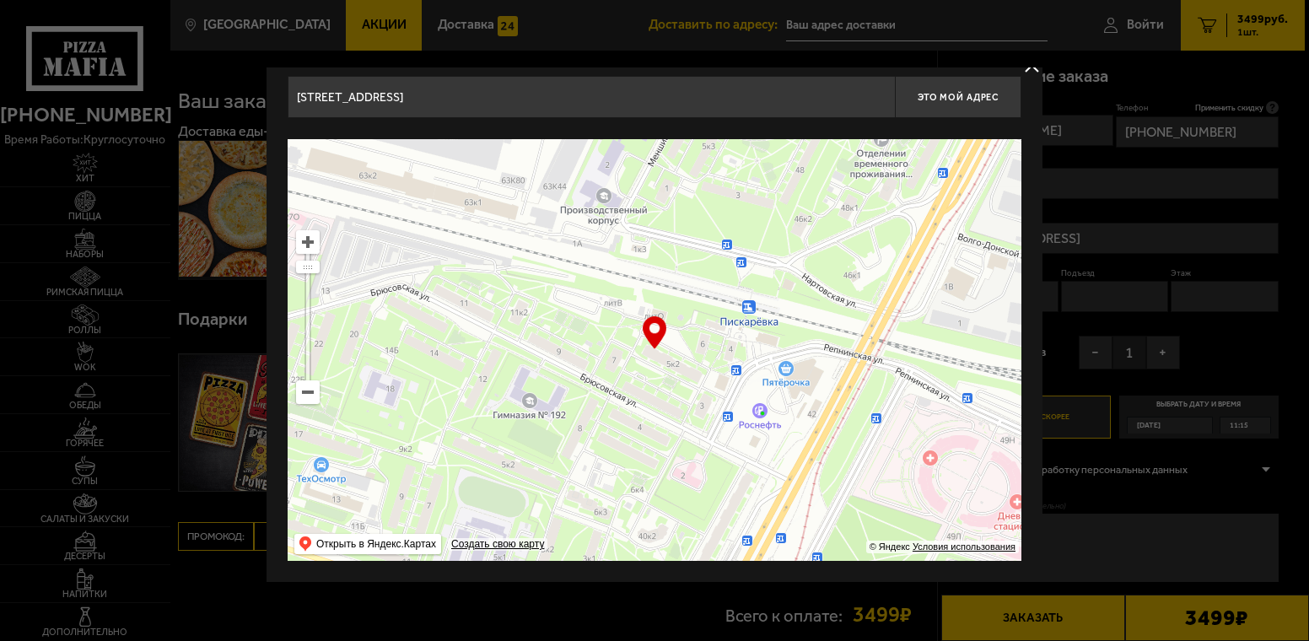
type input "[STREET_ADDRESS]"
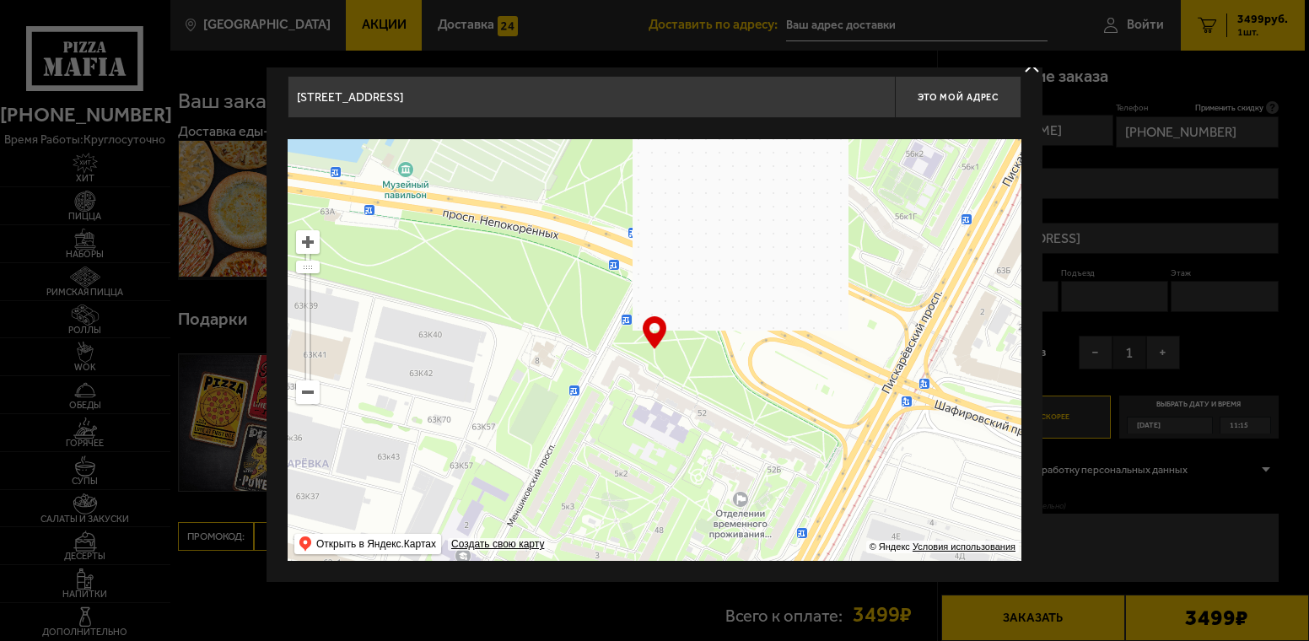
drag, startPoint x: 829, startPoint y: 262, endPoint x: 702, endPoint y: 607, distance: 367.9
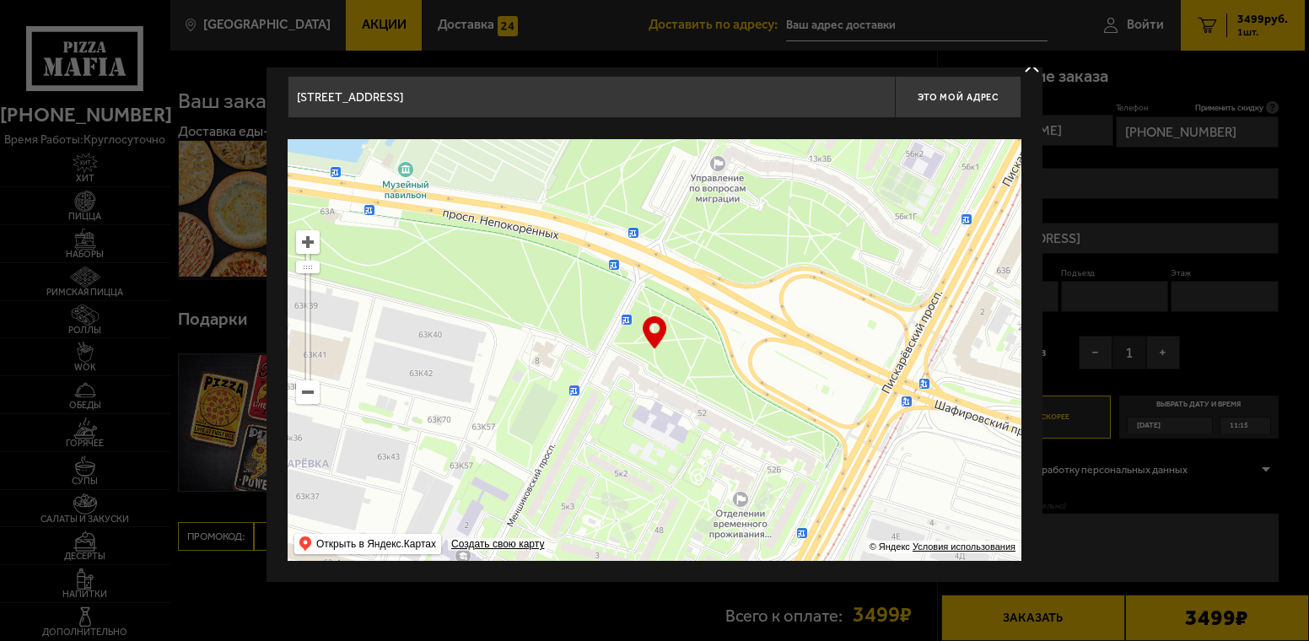
click at [702, 607] on main "[GEOGRAPHIC_DATA] Все Акции Доставка Личный кабинет Акции Доставка Доставить по…" at bounding box center [738, 403] width 1136 height 806
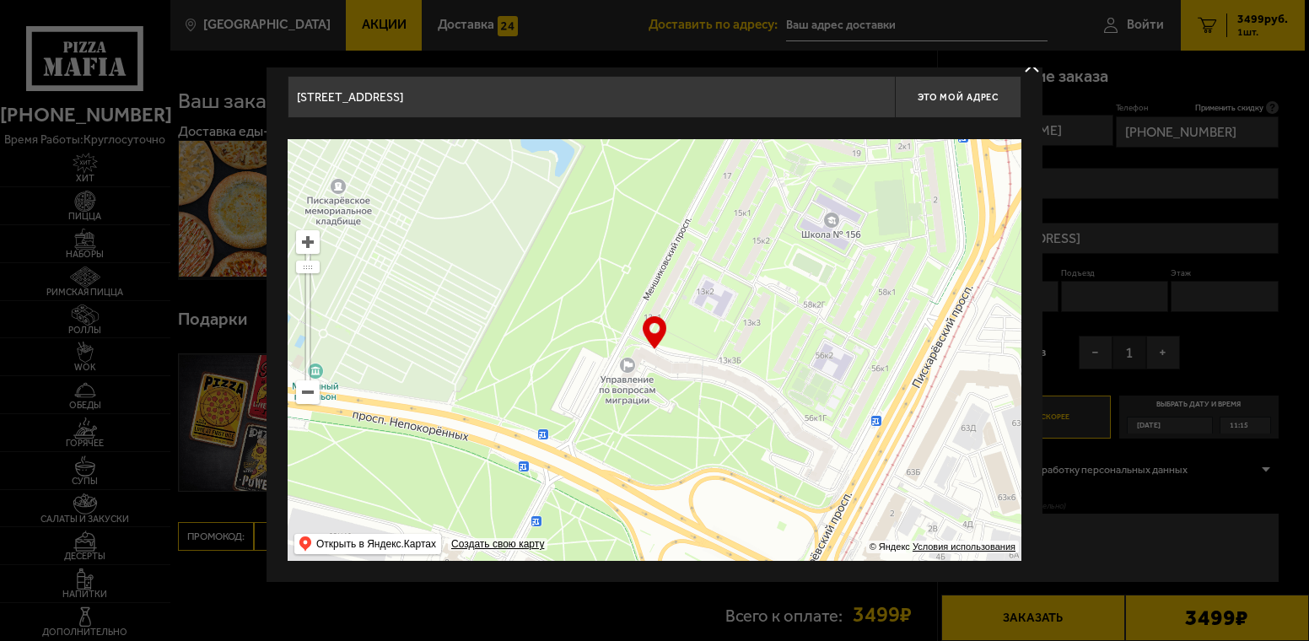
drag, startPoint x: 853, startPoint y: 195, endPoint x: 717, endPoint y: 453, distance: 291.7
click at [710, 463] on ymaps at bounding box center [655, 350] width 734 height 422
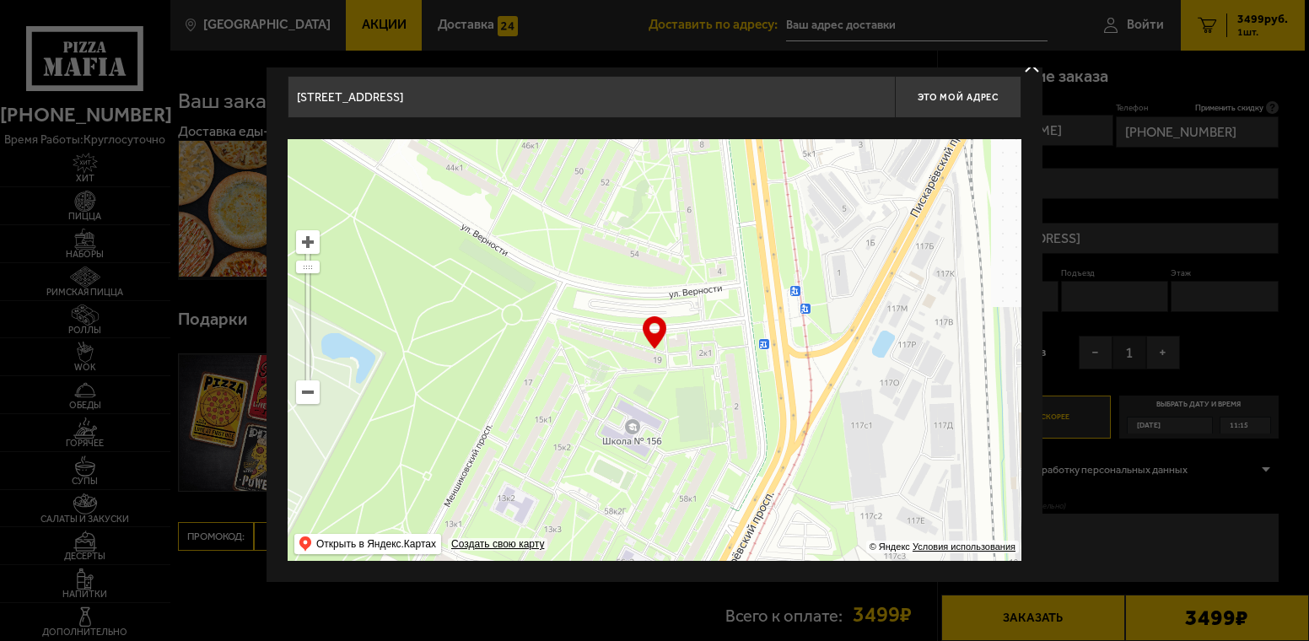
type input "[STREET_ADDRESS]"
click at [303, 395] on ymaps at bounding box center [308, 392] width 22 height 22
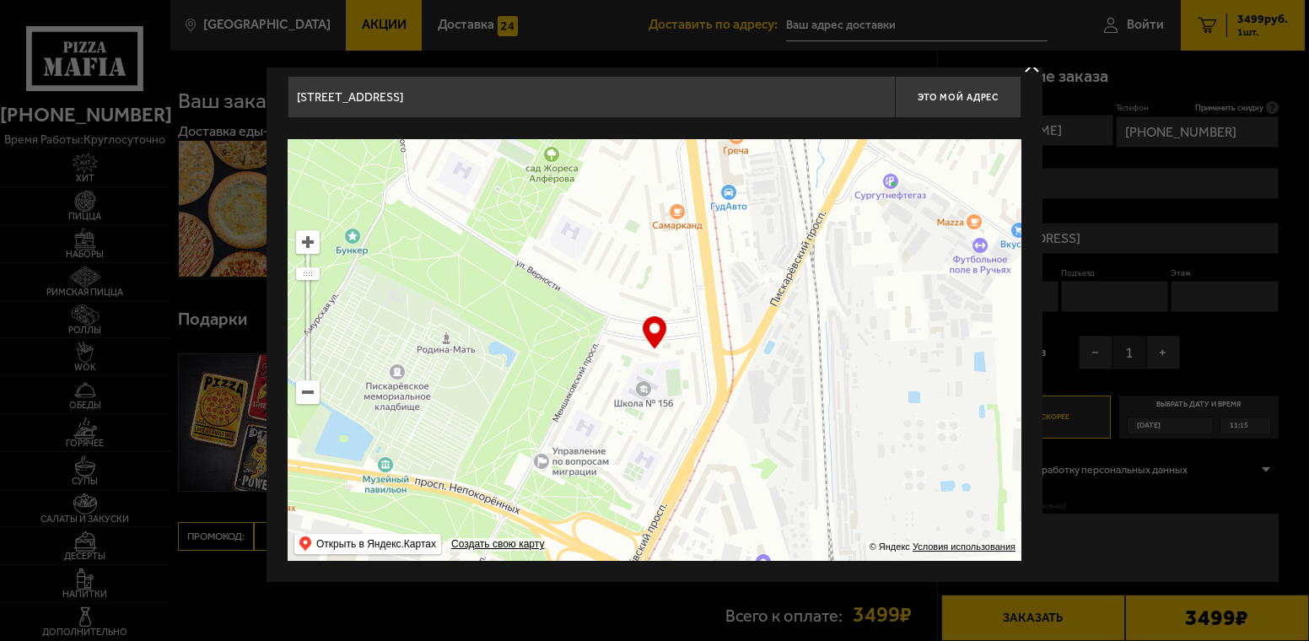
click at [304, 395] on ymaps at bounding box center [308, 392] width 22 height 22
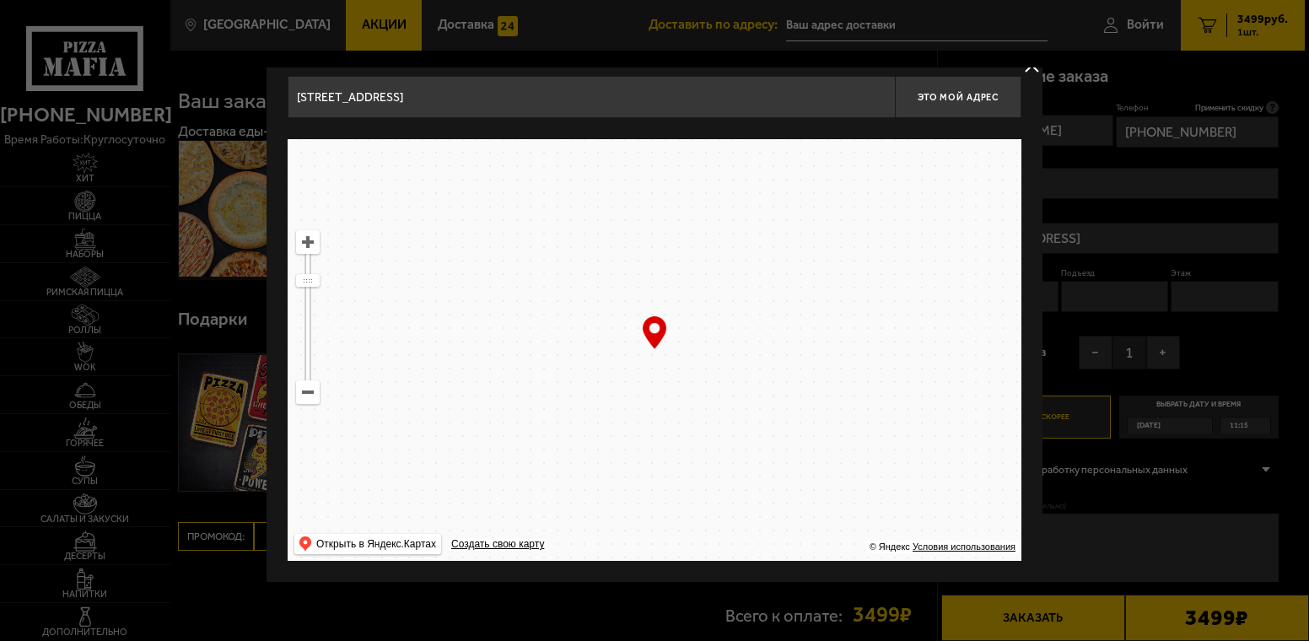
drag, startPoint x: 706, startPoint y: 221, endPoint x: 776, endPoint y: 543, distance: 329.0
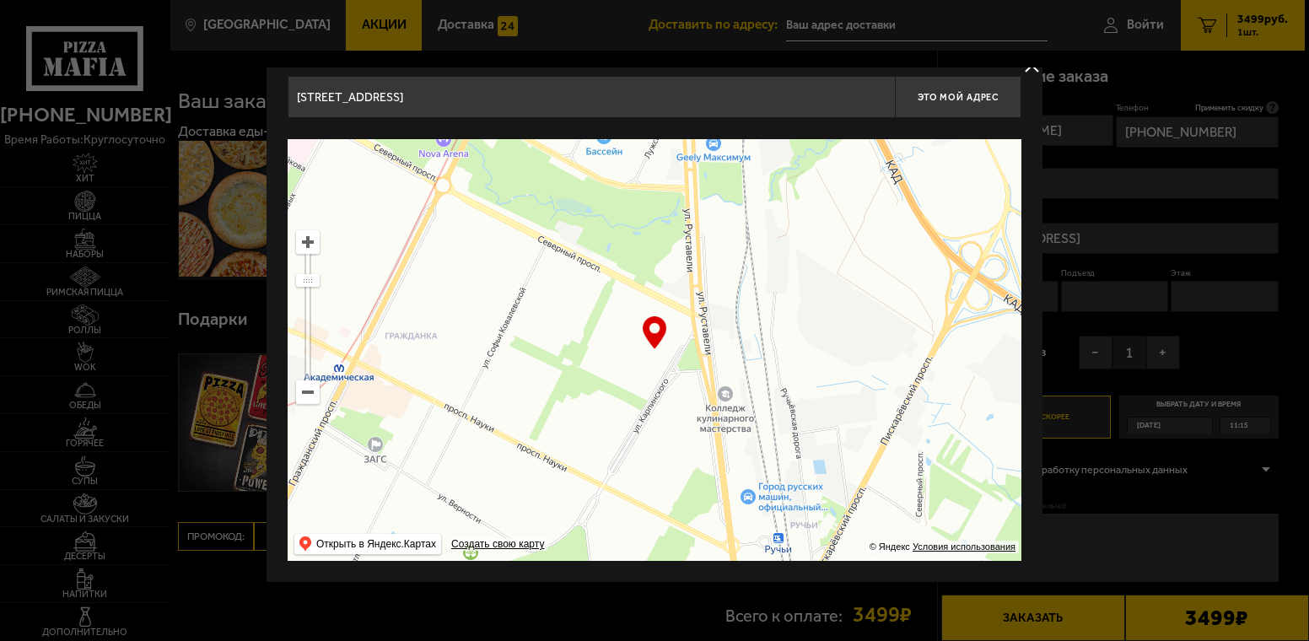
click at [779, 539] on ymaps at bounding box center [655, 350] width 734 height 422
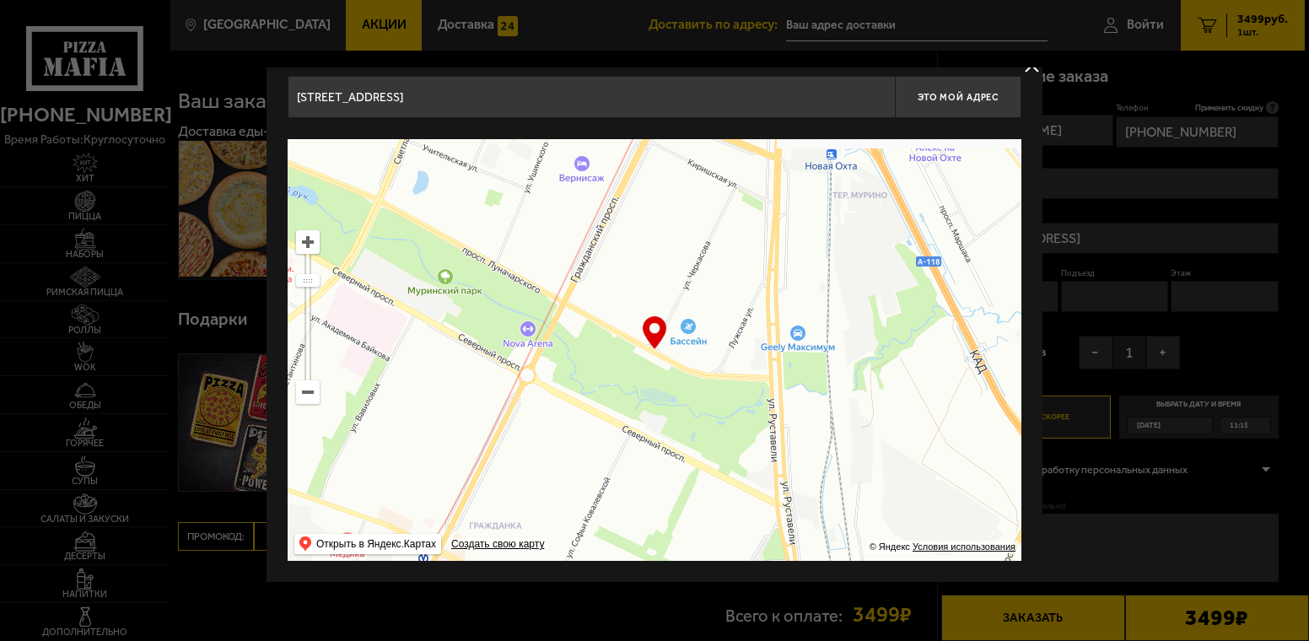
drag, startPoint x: 684, startPoint y: 219, endPoint x: 813, endPoint y: 453, distance: 266.6
click at [812, 449] on ymaps at bounding box center [655, 350] width 734 height 422
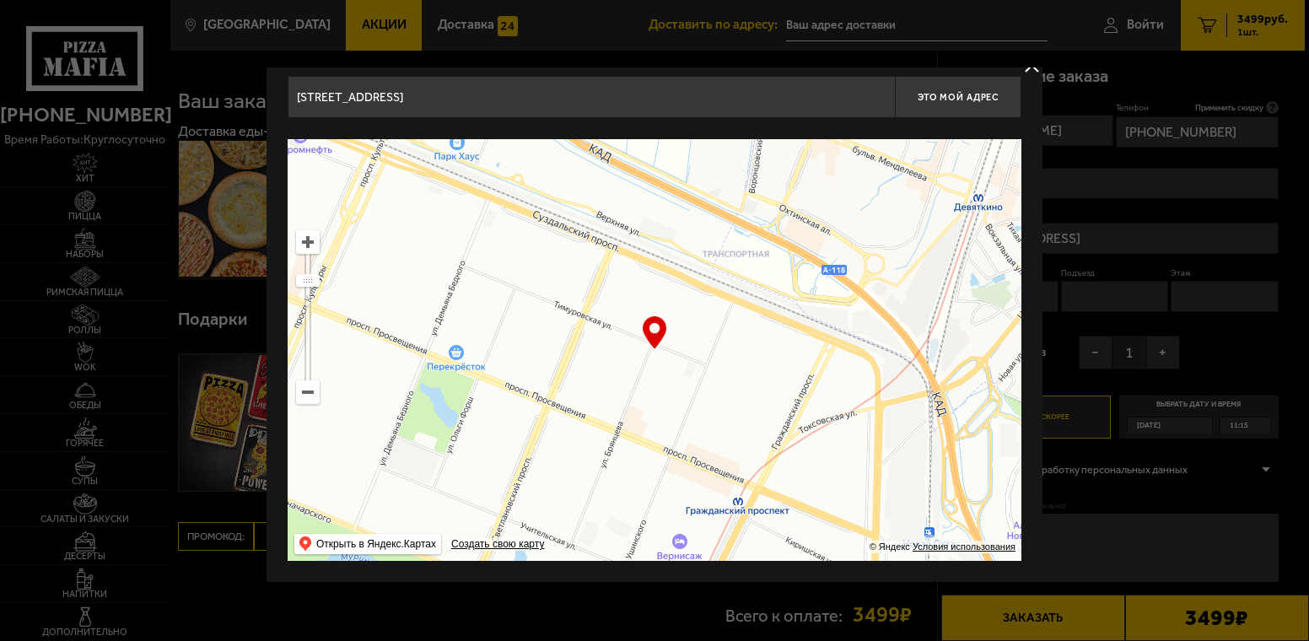
type input "[STREET_ADDRESS][PERSON_NAME]"
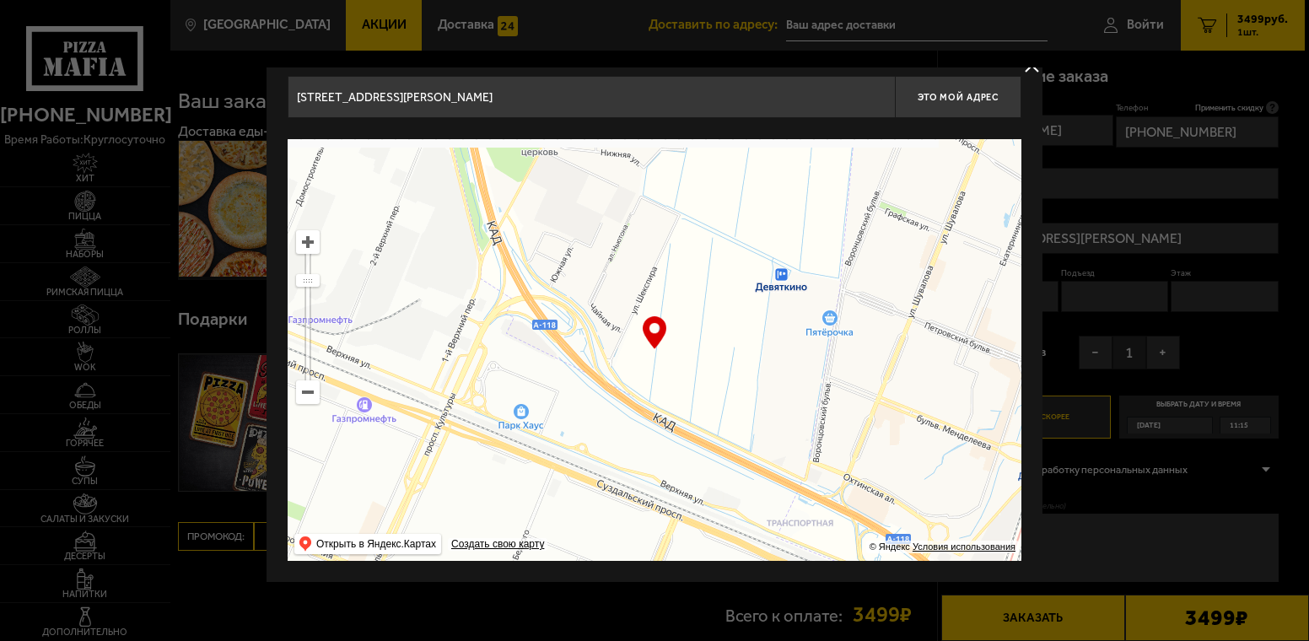
drag, startPoint x: 632, startPoint y: 215, endPoint x: 698, endPoint y: 513, distance: 305.0
click at [697, 512] on ymaps at bounding box center [655, 350] width 734 height 422
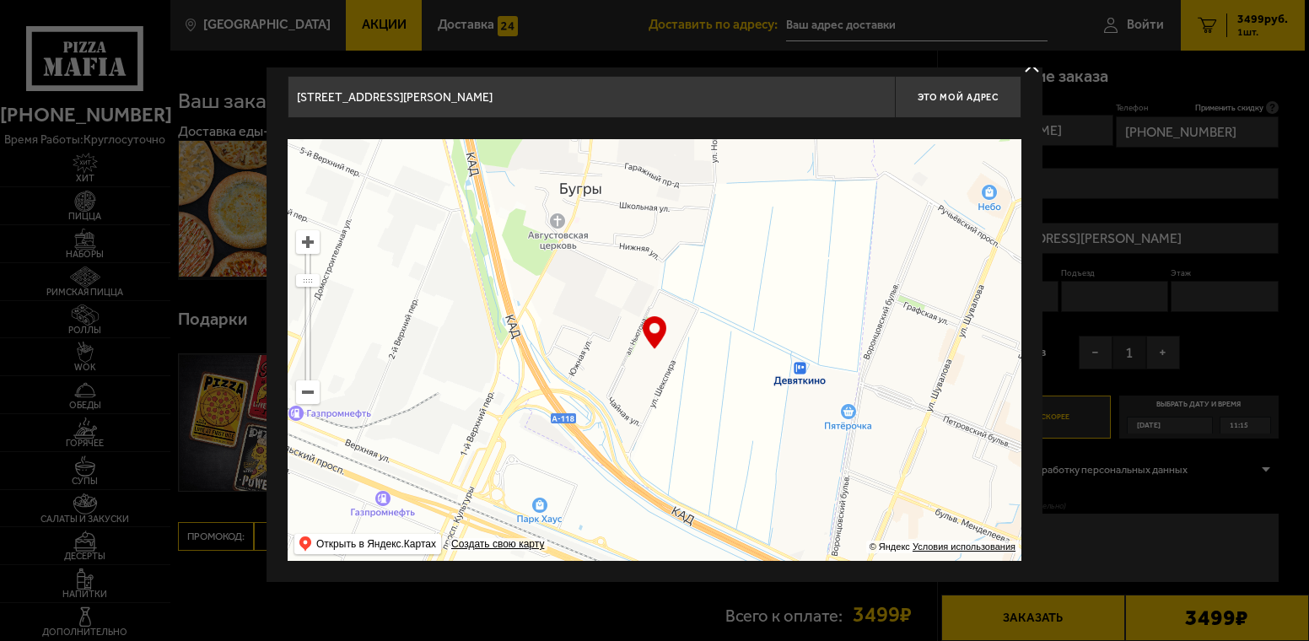
type input "[STREET_ADDRESS]"
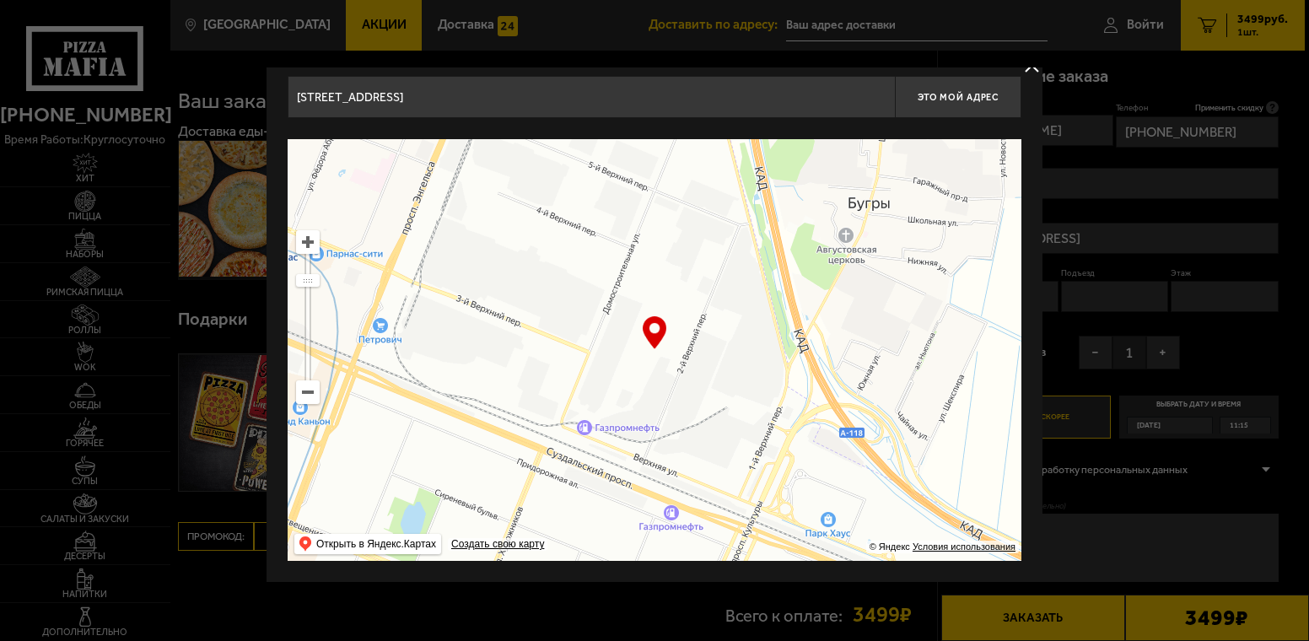
drag, startPoint x: 662, startPoint y: 218, endPoint x: 963, endPoint y: 223, distance: 300.4
click at [963, 225] on ymaps at bounding box center [655, 350] width 734 height 422
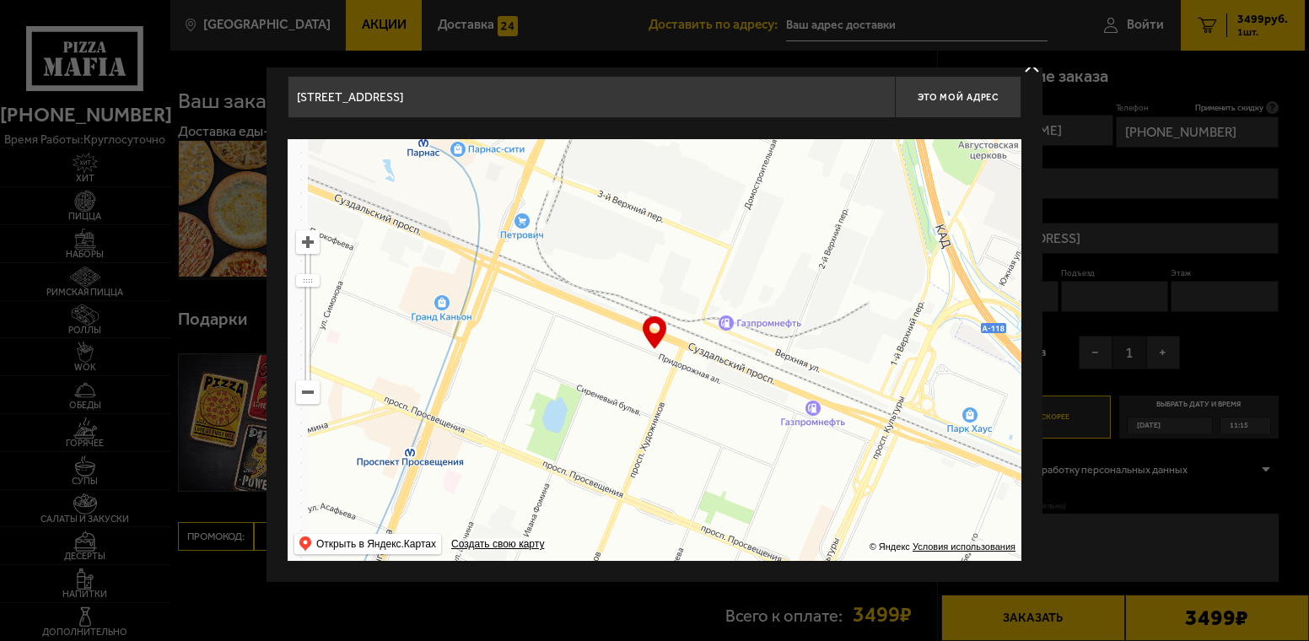
type input "Придорожная аллея, 16Ж"
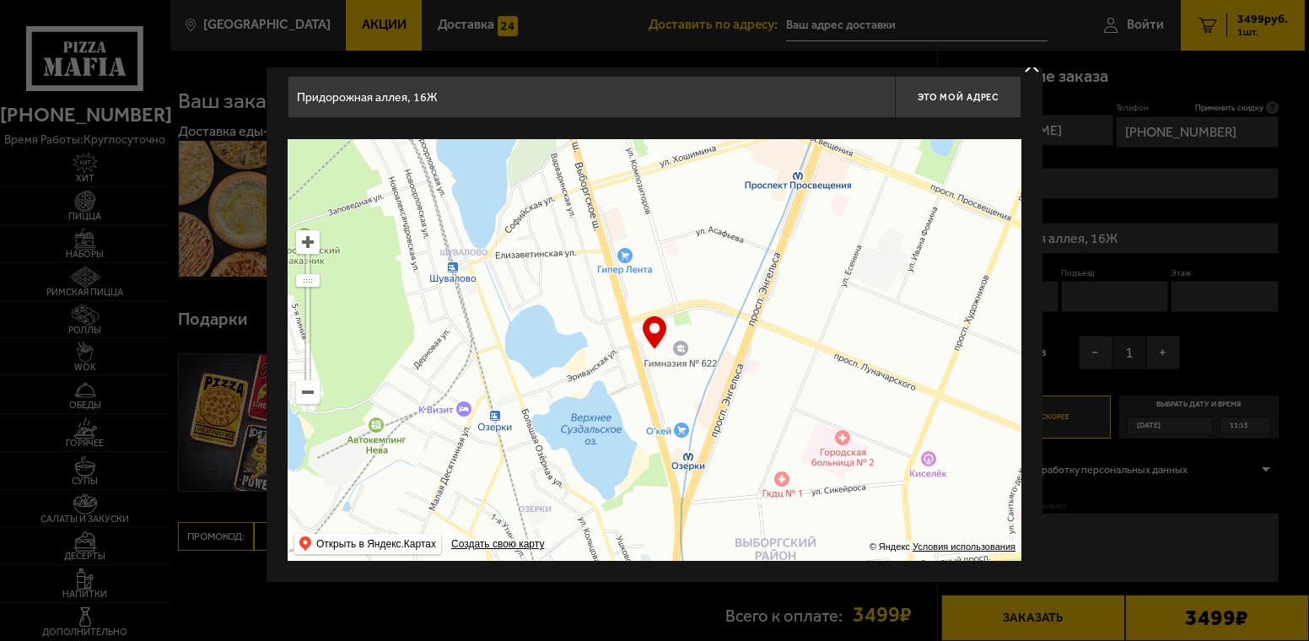
drag, startPoint x: 518, startPoint y: 430, endPoint x: 906, endPoint y: 153, distance: 477.2
click at [906, 153] on ymaps at bounding box center [655, 350] width 734 height 422
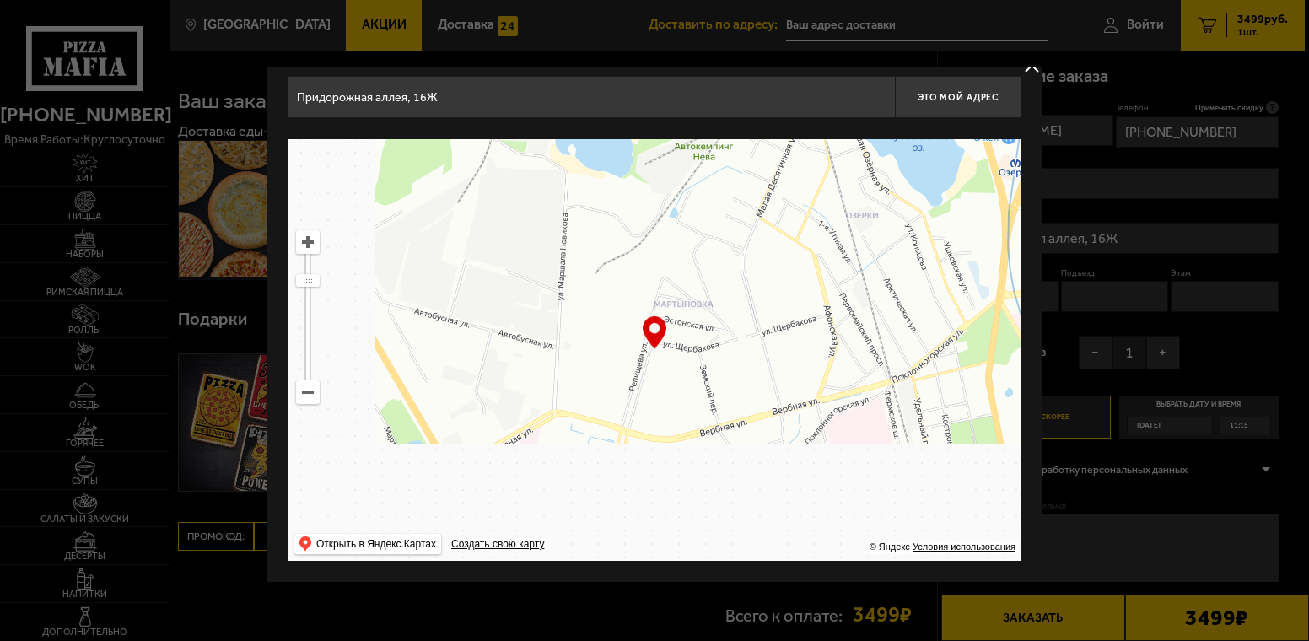
drag, startPoint x: 607, startPoint y: 472, endPoint x: 921, endPoint y: 262, distance: 378.2
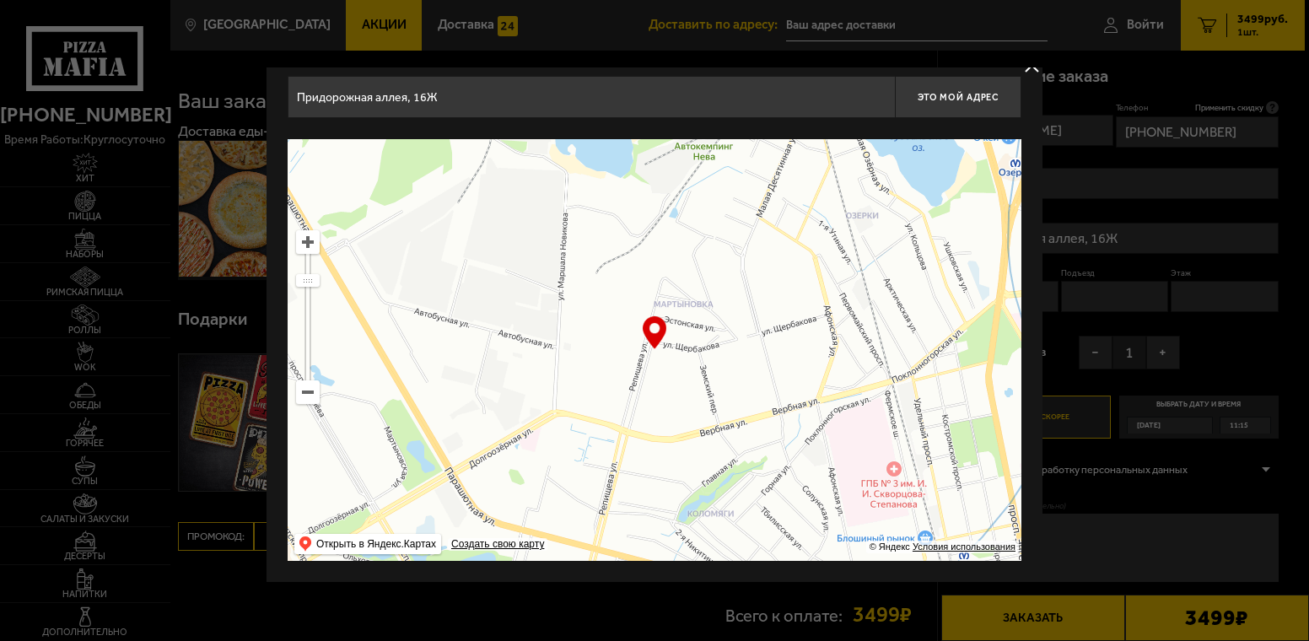
click at [921, 262] on ymaps at bounding box center [655, 350] width 734 height 422
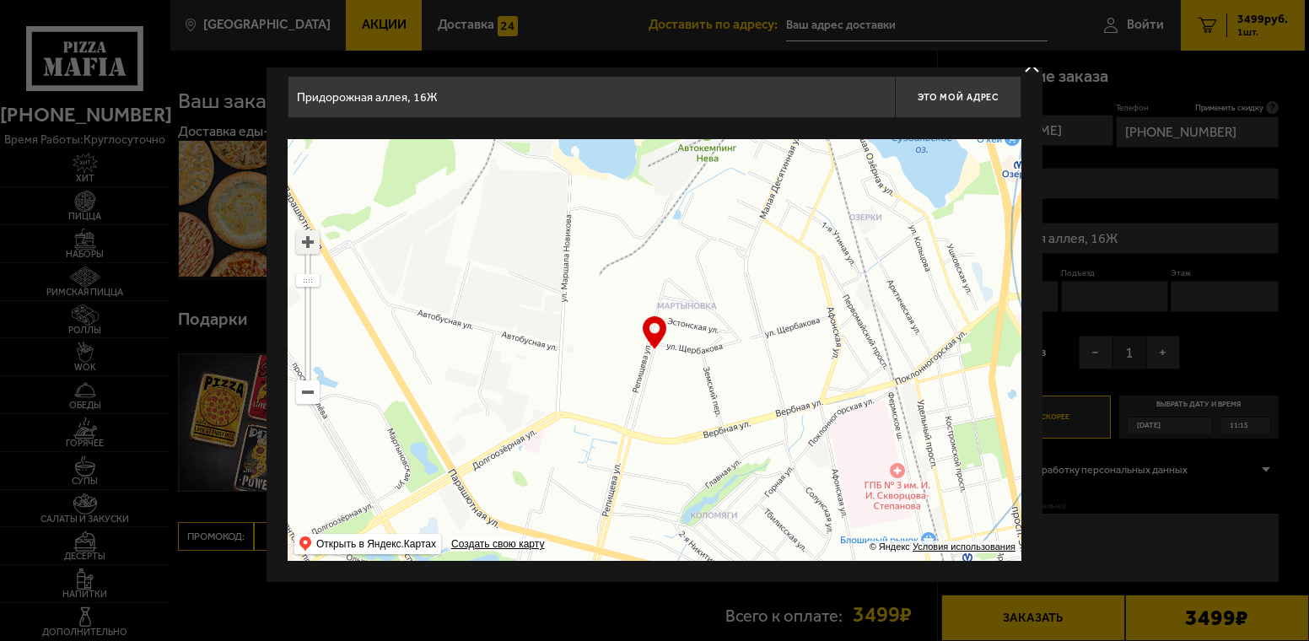
click at [306, 245] on ymaps at bounding box center [308, 242] width 22 height 22
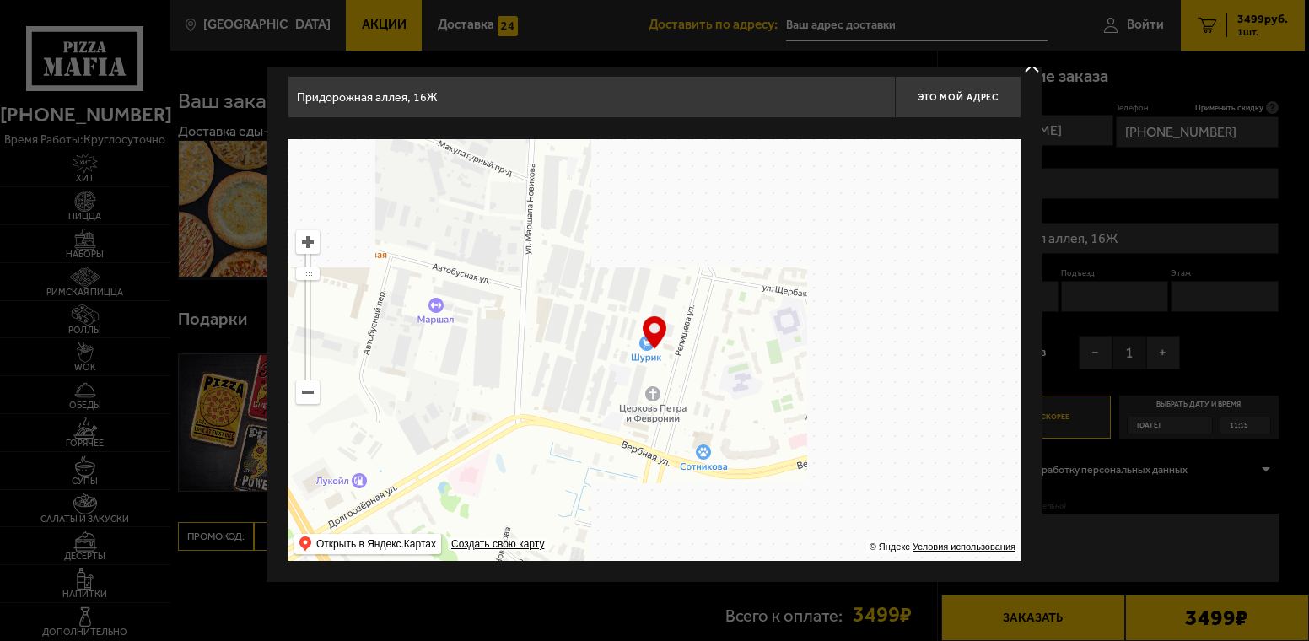
drag, startPoint x: 657, startPoint y: 428, endPoint x: 716, endPoint y: 369, distance: 83.5
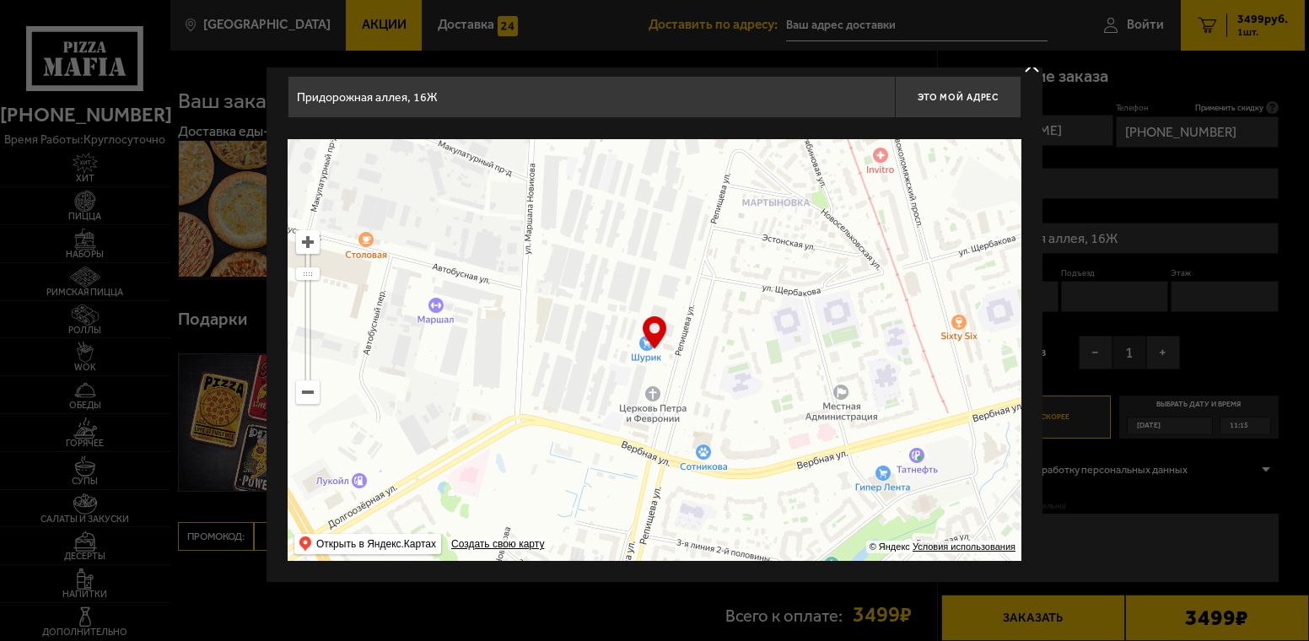
click at [716, 369] on ymaps at bounding box center [655, 350] width 734 height 422
type input "[STREET_ADDRESS]"
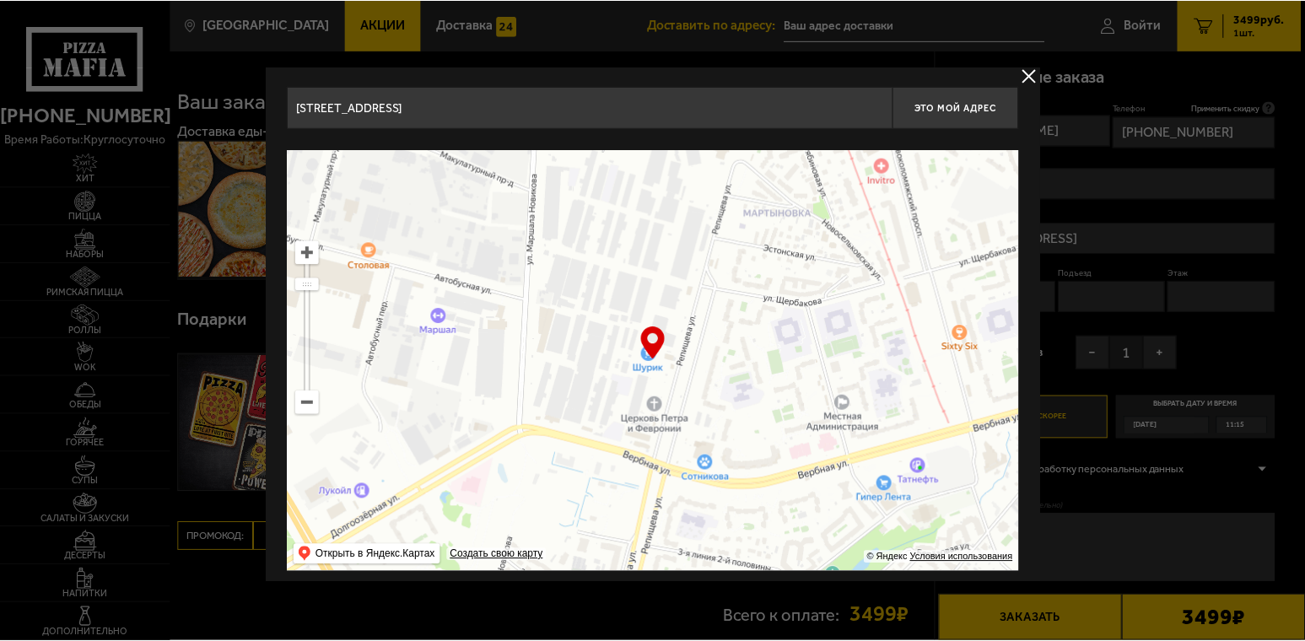
scroll to position [0, 0]
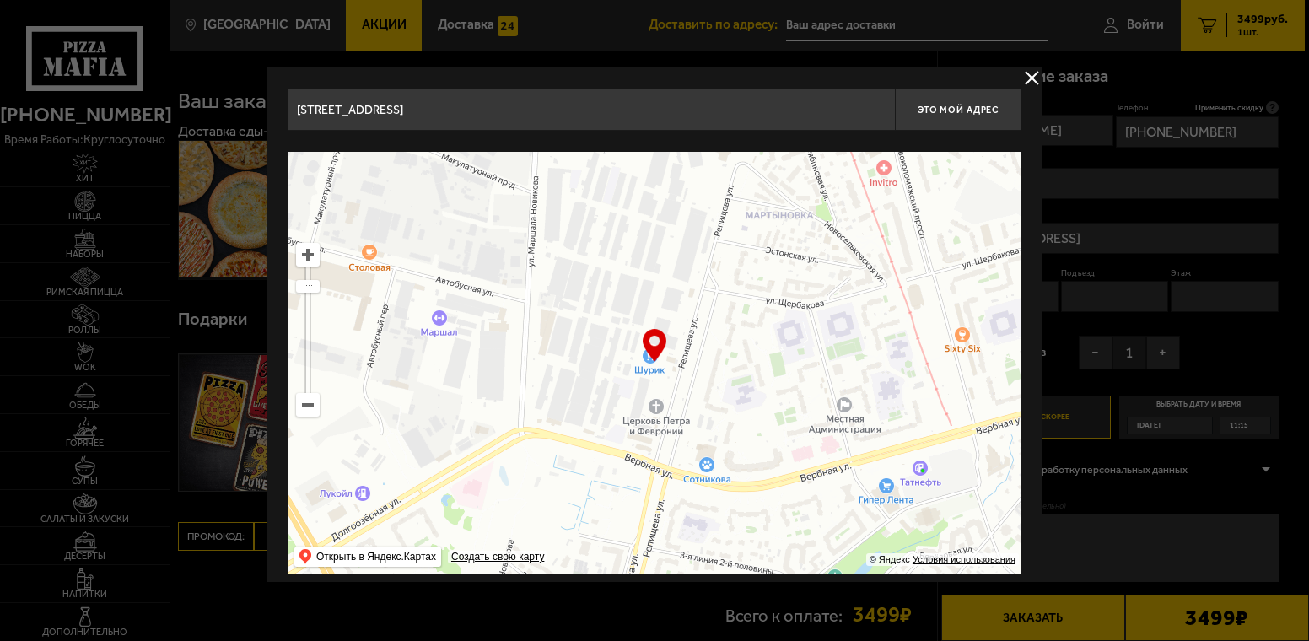
click at [305, 253] on ymaps at bounding box center [308, 255] width 22 height 22
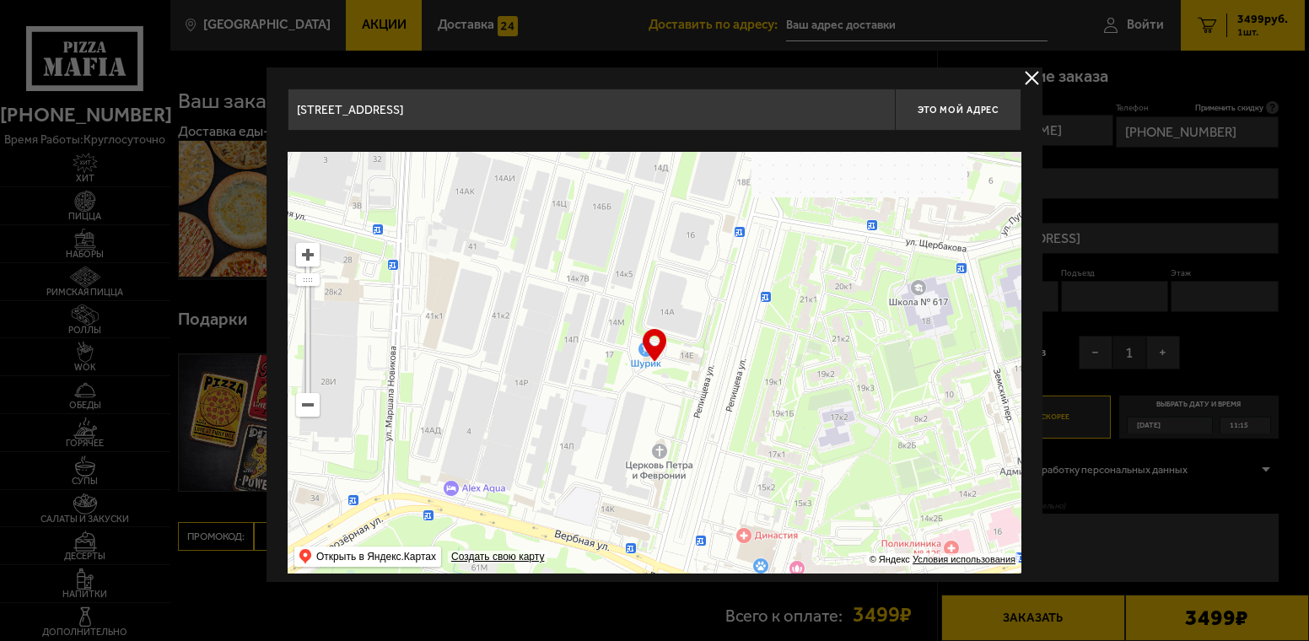
click at [305, 256] on ymaps at bounding box center [308, 255] width 22 height 22
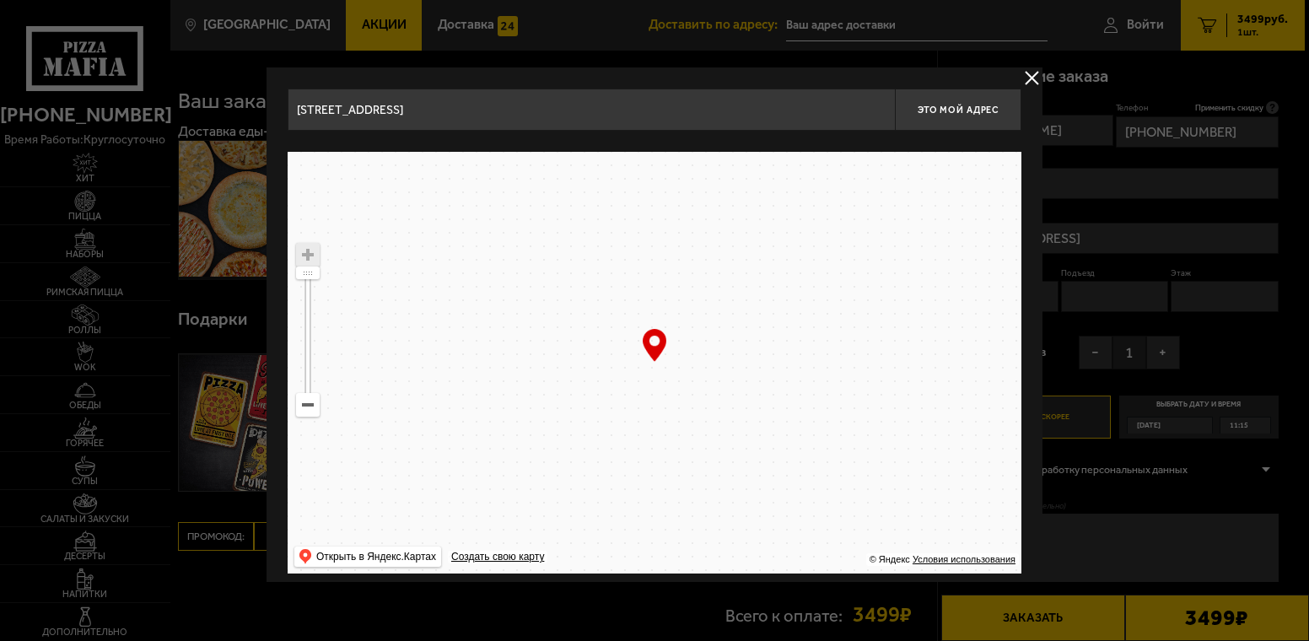
drag, startPoint x: 712, startPoint y: 364, endPoint x: 731, endPoint y: 382, distance: 26.3
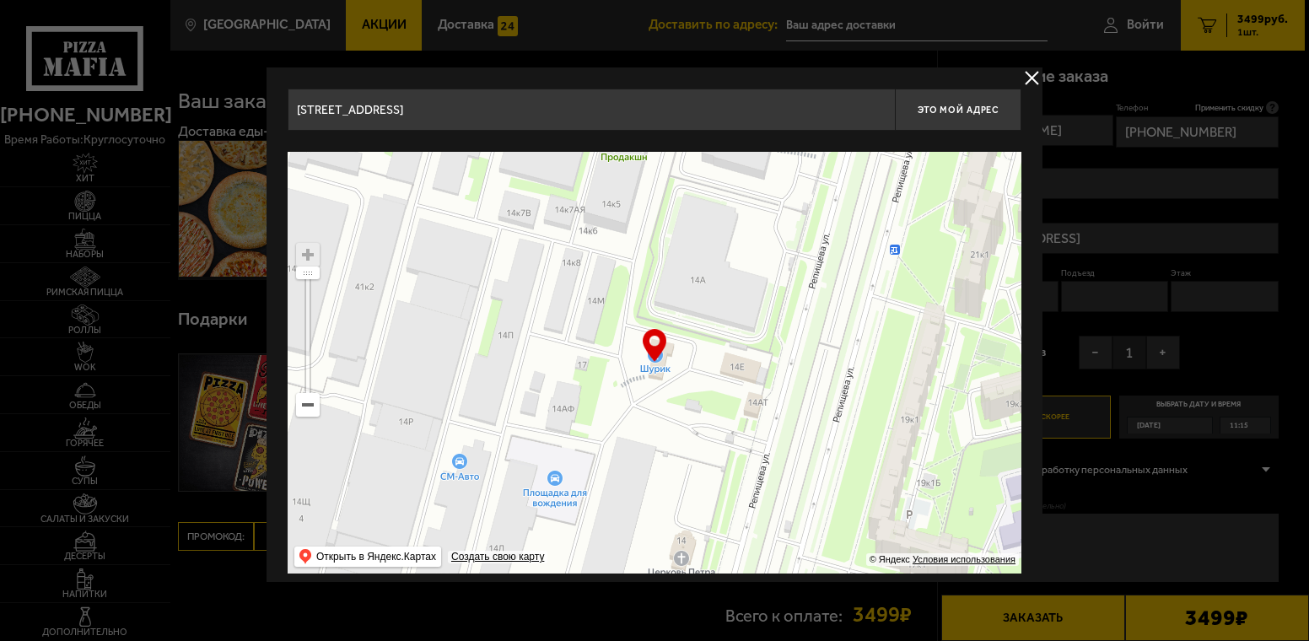
click at [731, 382] on ymaps at bounding box center [655, 363] width 734 height 422
click at [308, 254] on ymaps at bounding box center [308, 255] width 22 height 22
click at [672, 361] on ymaps at bounding box center [655, 363] width 734 height 422
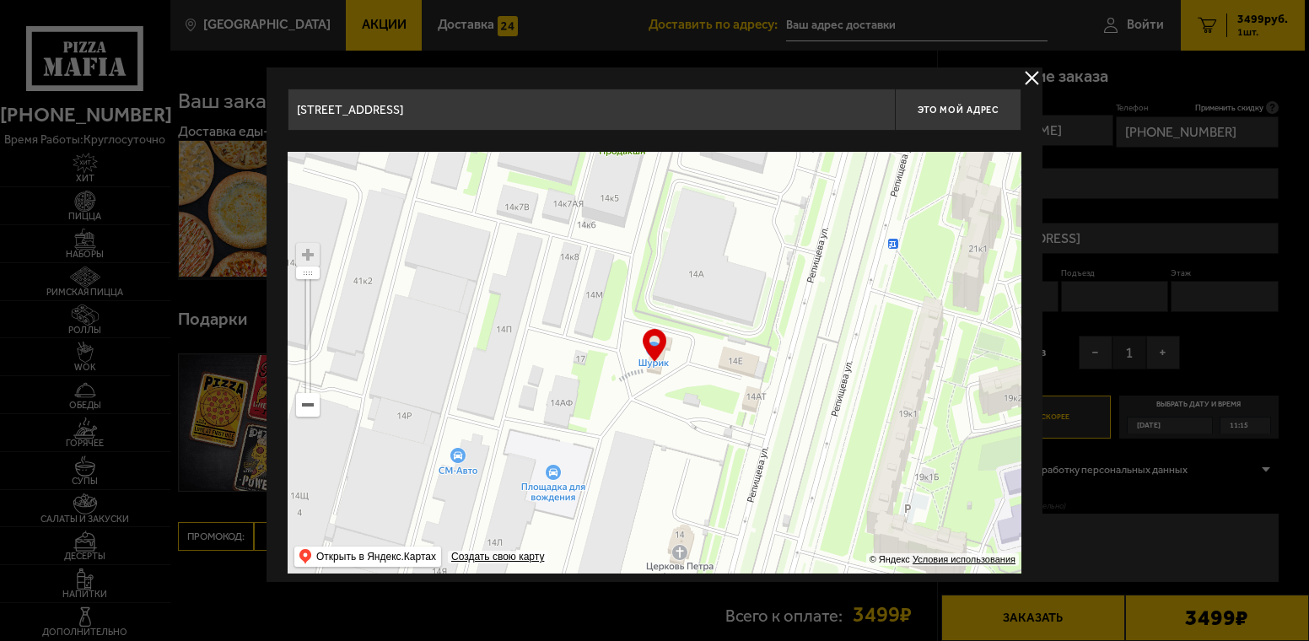
drag, startPoint x: 679, startPoint y: 366, endPoint x: 677, endPoint y: 356, distance: 10.4
click at [677, 356] on ymaps at bounding box center [655, 363] width 734 height 422
click at [977, 109] on span "Это мой адрес" at bounding box center [958, 110] width 81 height 11
type input "[STREET_ADDRESS]"
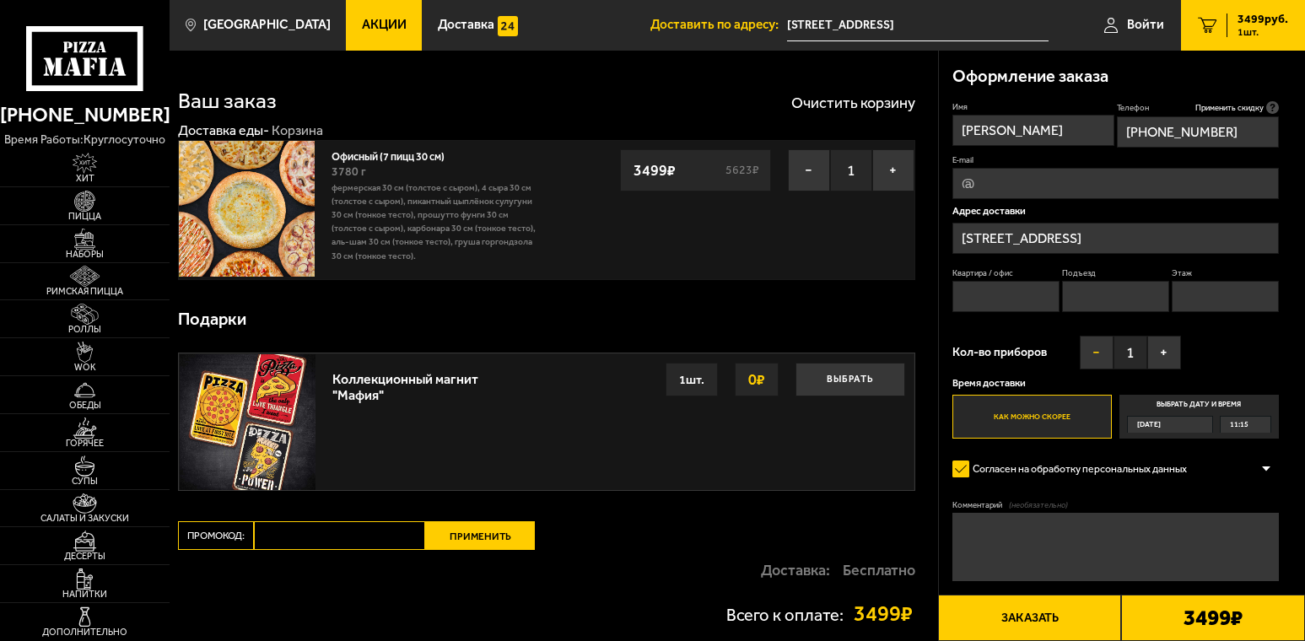
click at [1093, 356] on button "−" at bounding box center [1097, 353] width 34 height 34
click at [1249, 426] on div "11:15" at bounding box center [1246, 425] width 50 height 16
click at [0, 0] on input "Выбрать дату и время [DATE] 11:15" at bounding box center [0, 0] width 0 height 0
click at [1263, 429] on div "11:15" at bounding box center [1246, 425] width 50 height 16
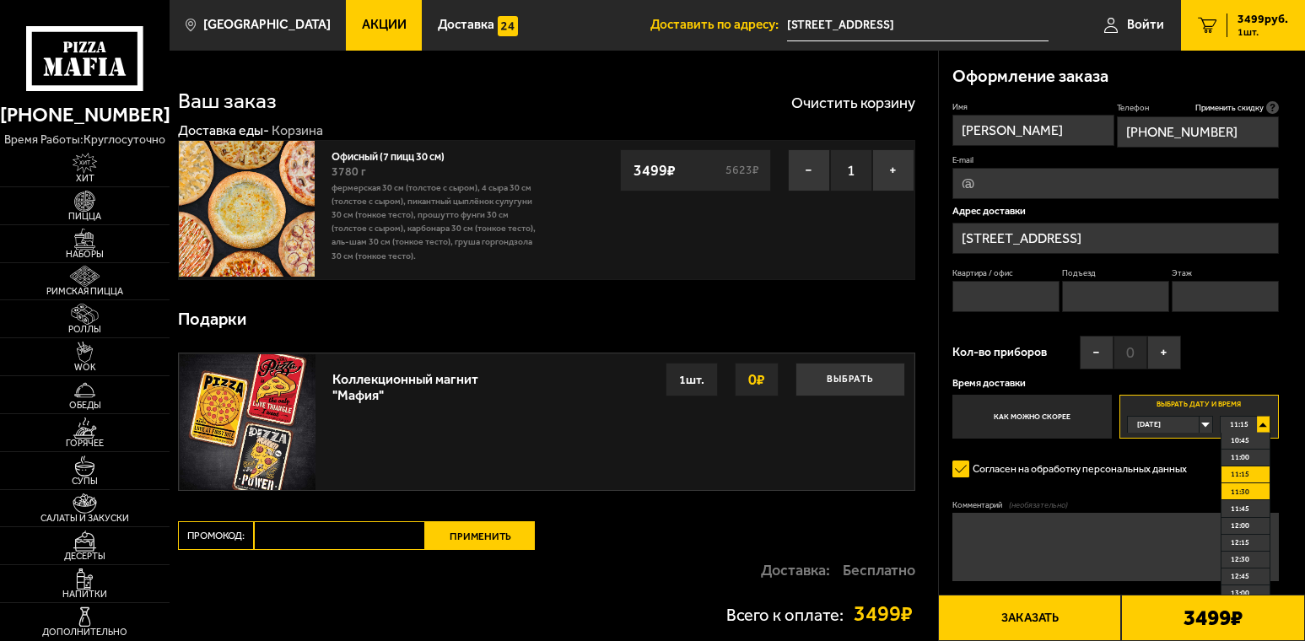
click at [1245, 492] on span "11:30" at bounding box center [1240, 492] width 19 height 16
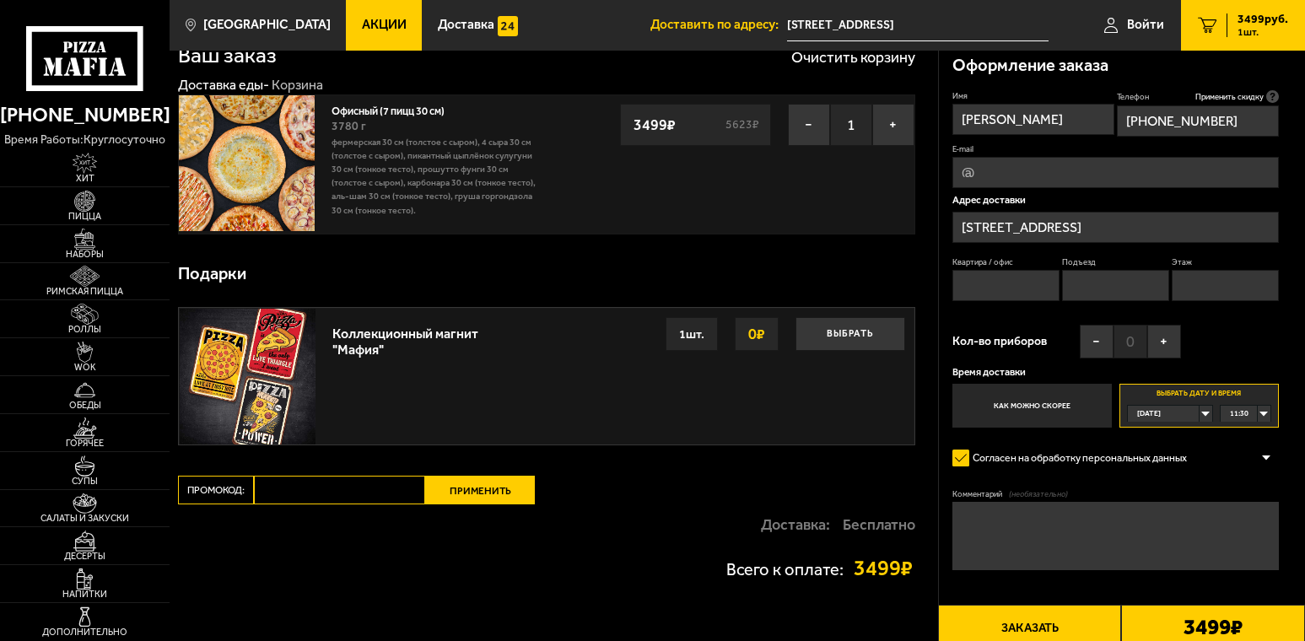
scroll to position [84, 0]
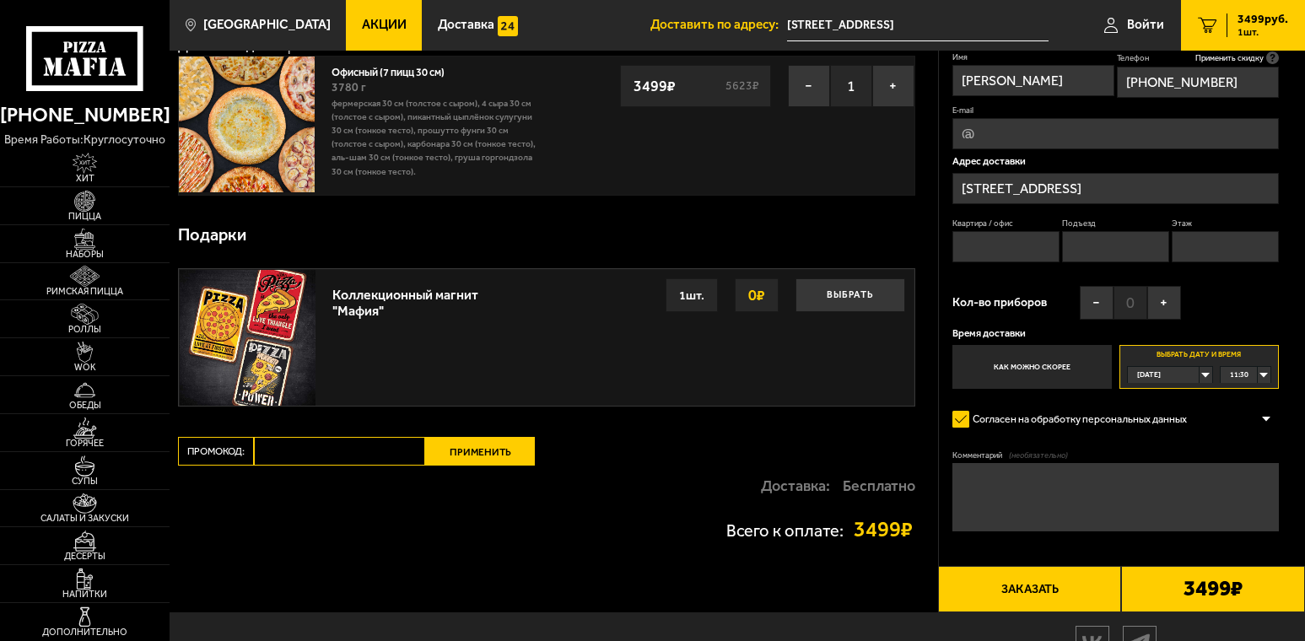
click at [1024, 590] on button "Заказать" at bounding box center [1030, 589] width 184 height 46
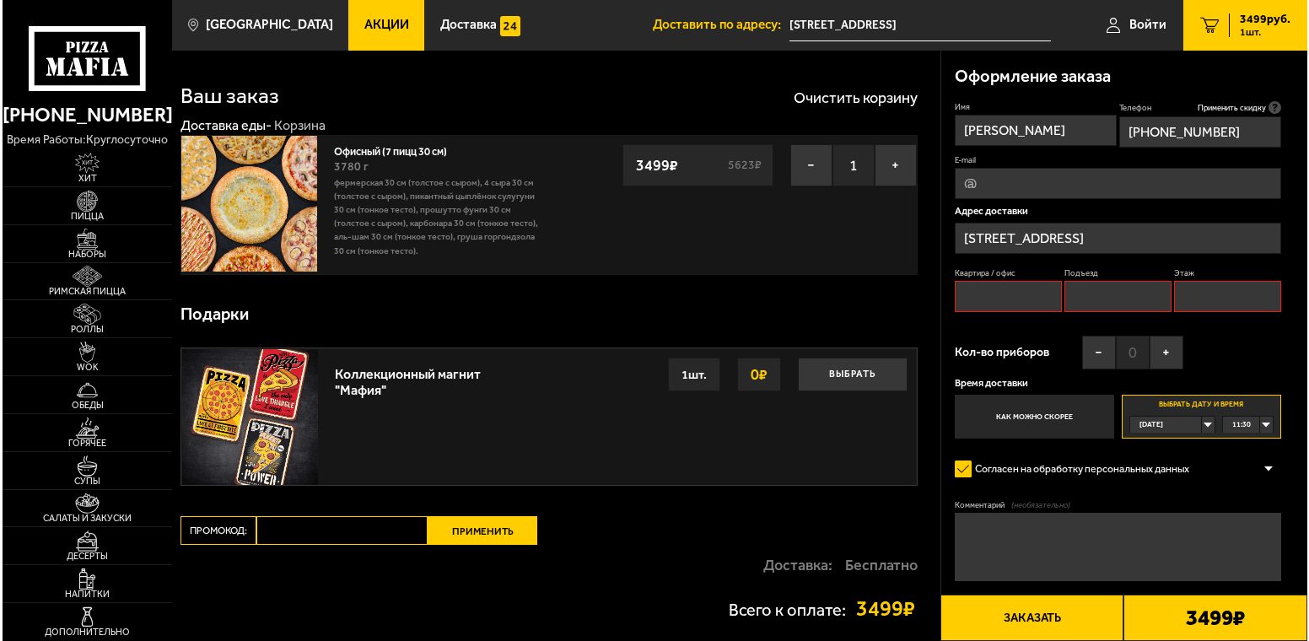
scroll to position [0, 0]
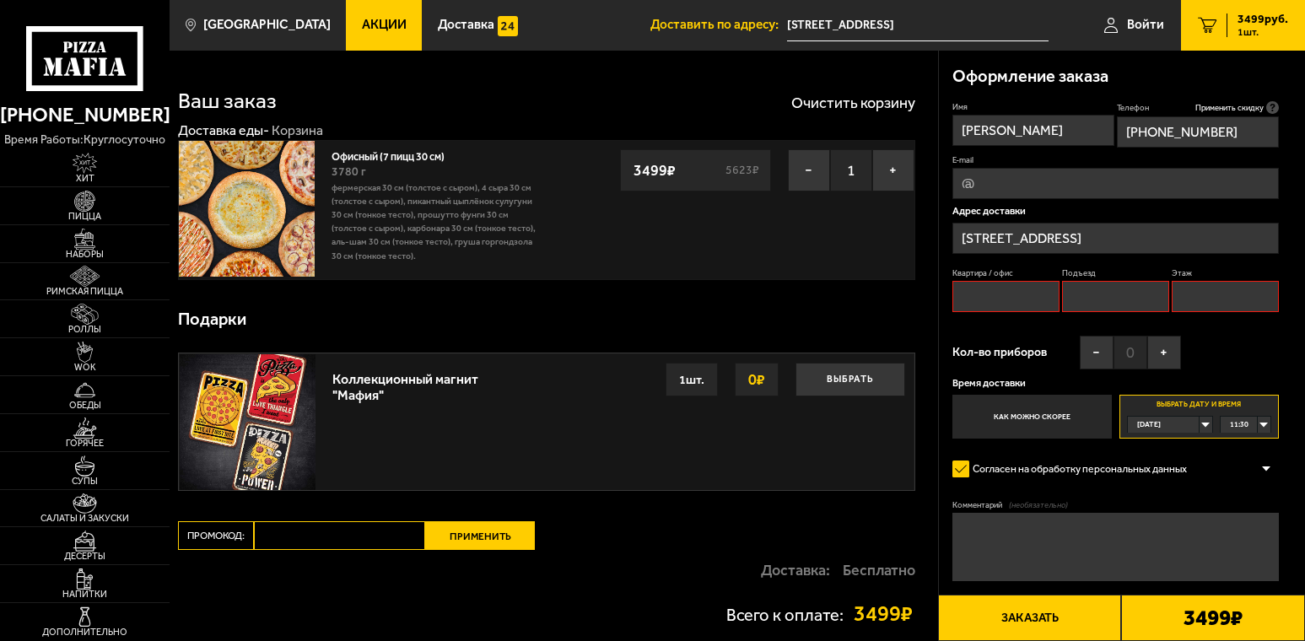
click at [1008, 299] on input "Квартира / офис" at bounding box center [1006, 296] width 107 height 31
type input "офис"
click at [1069, 624] on button "Заказать" at bounding box center [1030, 618] width 184 height 46
click at [1136, 295] on input "Подъезд" at bounding box center [1115, 296] width 107 height 31
type input "0"
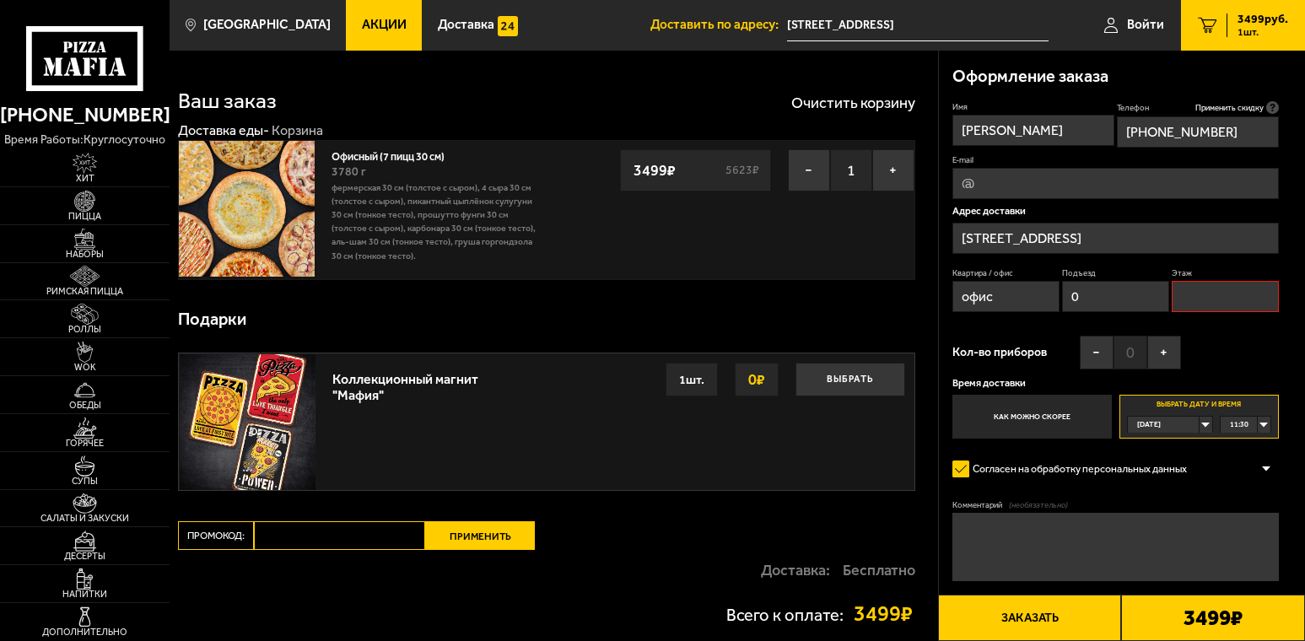
click at [1203, 297] on input "Этаж" at bounding box center [1225, 296] width 107 height 31
type input "0"
click at [1020, 616] on button "Заказать" at bounding box center [1030, 618] width 184 height 46
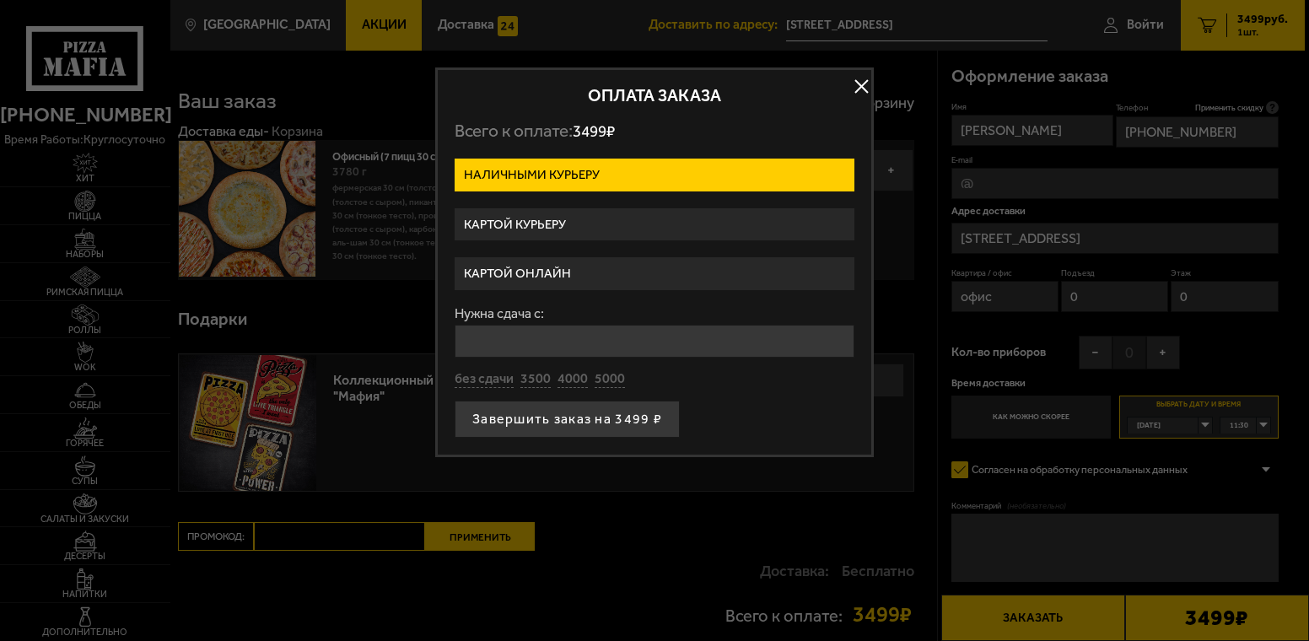
click at [554, 274] on label "Картой онлайн" at bounding box center [655, 273] width 400 height 33
click at [0, 0] on input "Картой онлайн" at bounding box center [0, 0] width 0 height 0
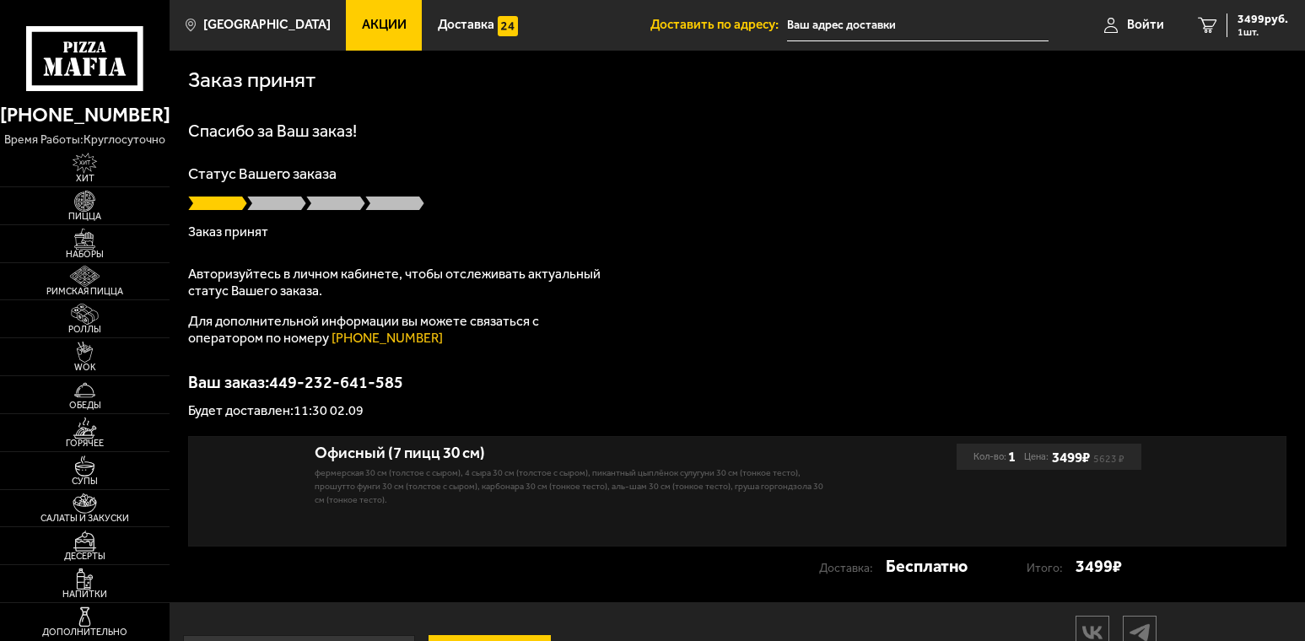
type input "[STREET_ADDRESS]"
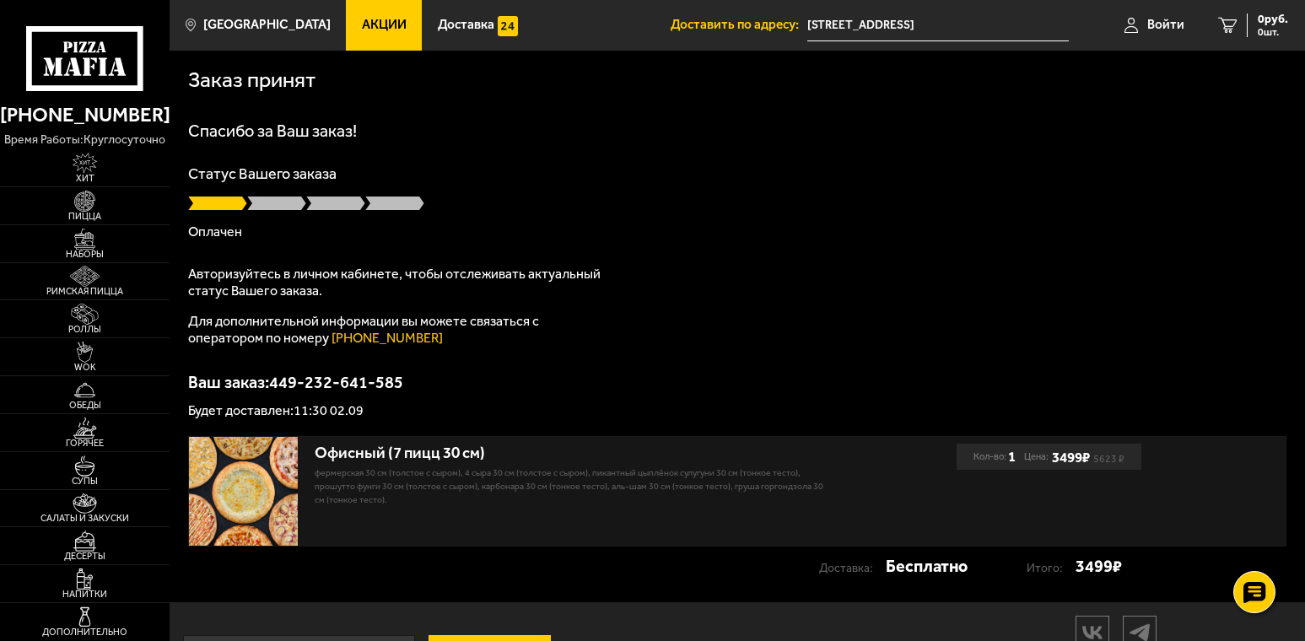
click at [960, 245] on div "Спасибо за Ваш заказ! Статус Вашего заказа Оплачен Авторизуйтесь в личном кабин…" at bounding box center [737, 269] width 1099 height 295
